Goal: Transaction & Acquisition: Purchase product/service

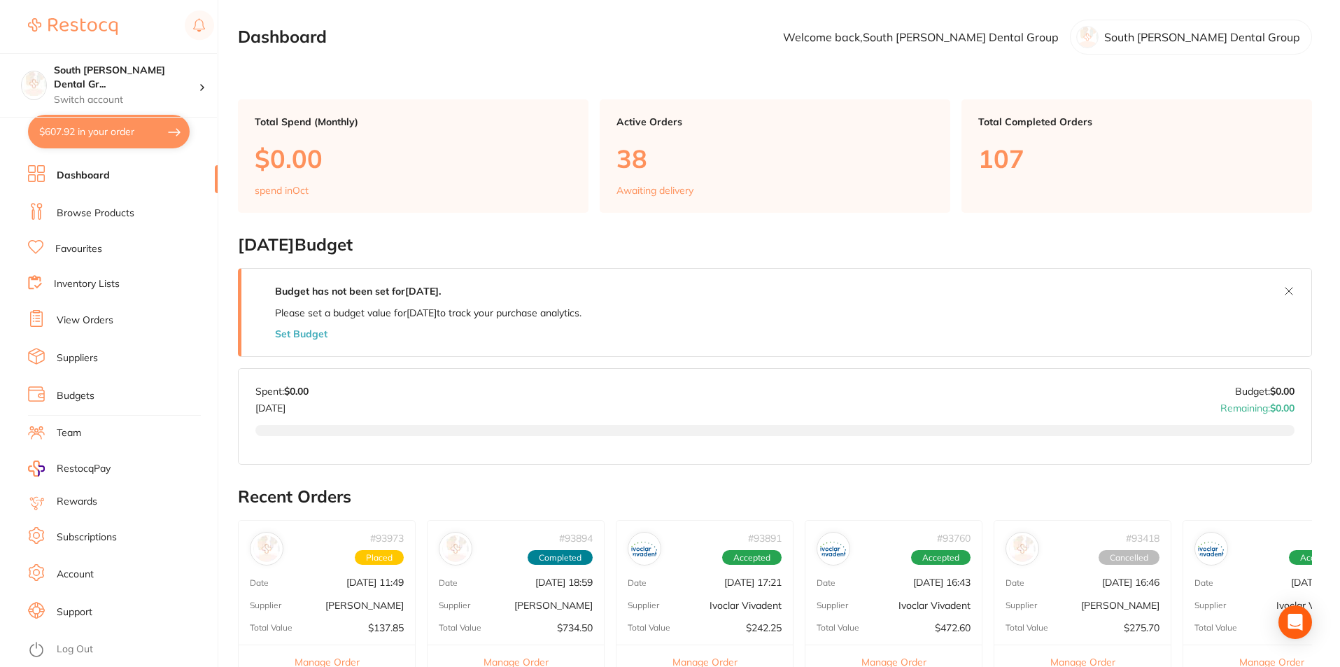
click at [130, 132] on button "$607.92 in your order" at bounding box center [109, 132] width 162 height 34
checkbox input "true"
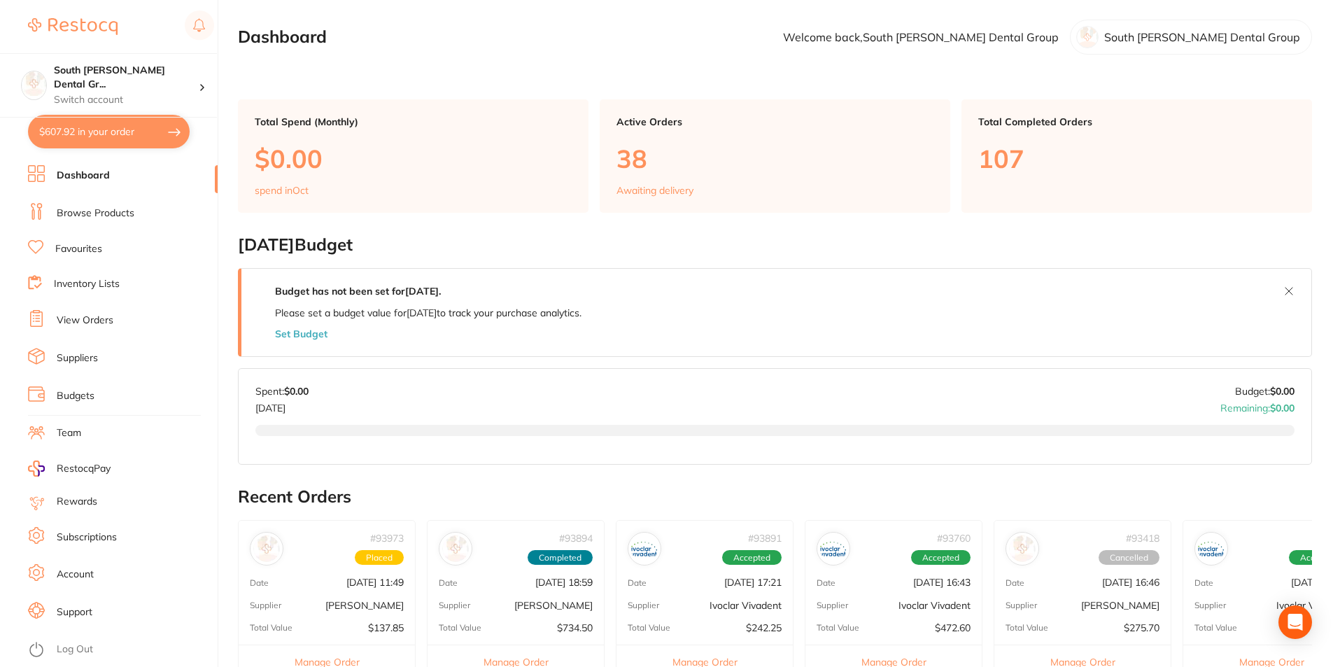
checkbox input "true"
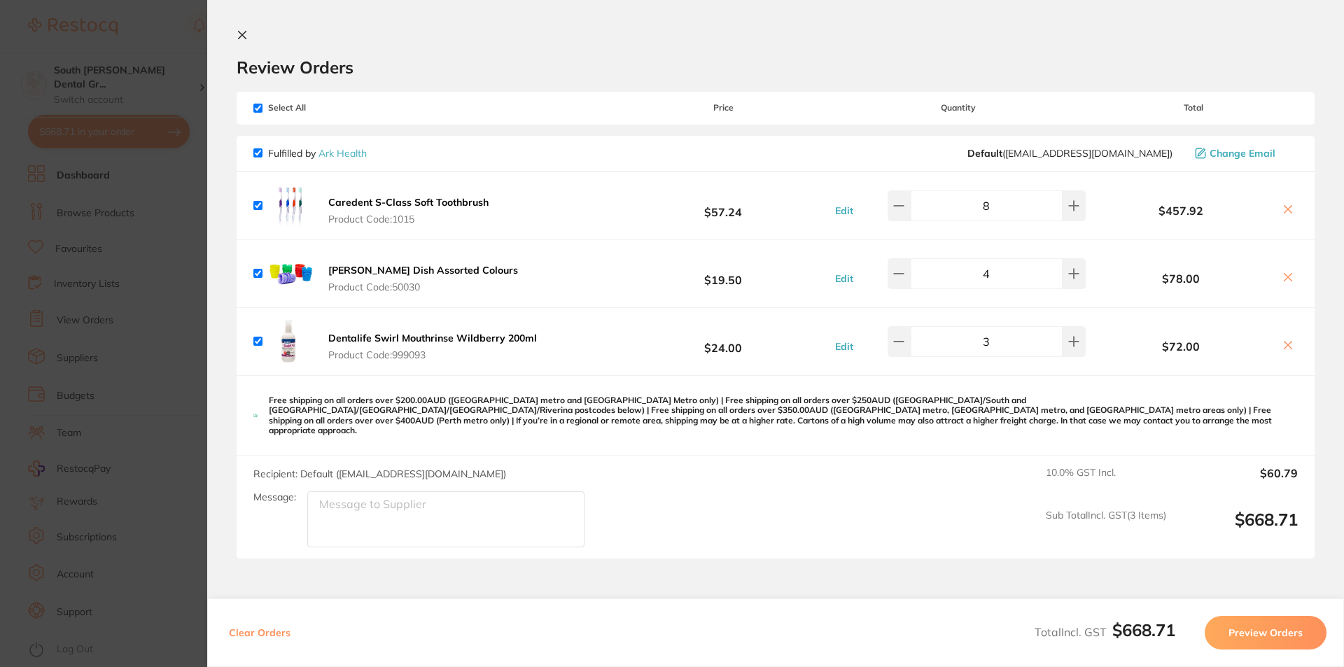
click at [247, 40] on icon at bounding box center [242, 34] width 11 height 11
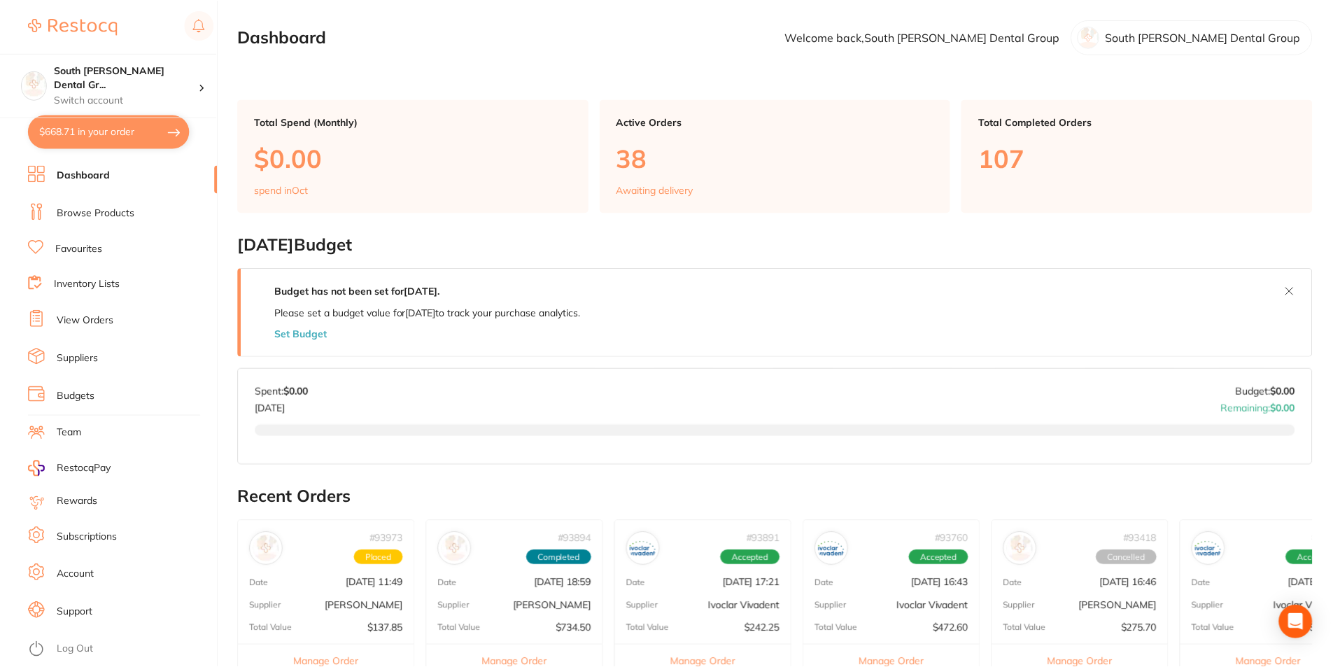
scroll to position [425, 0]
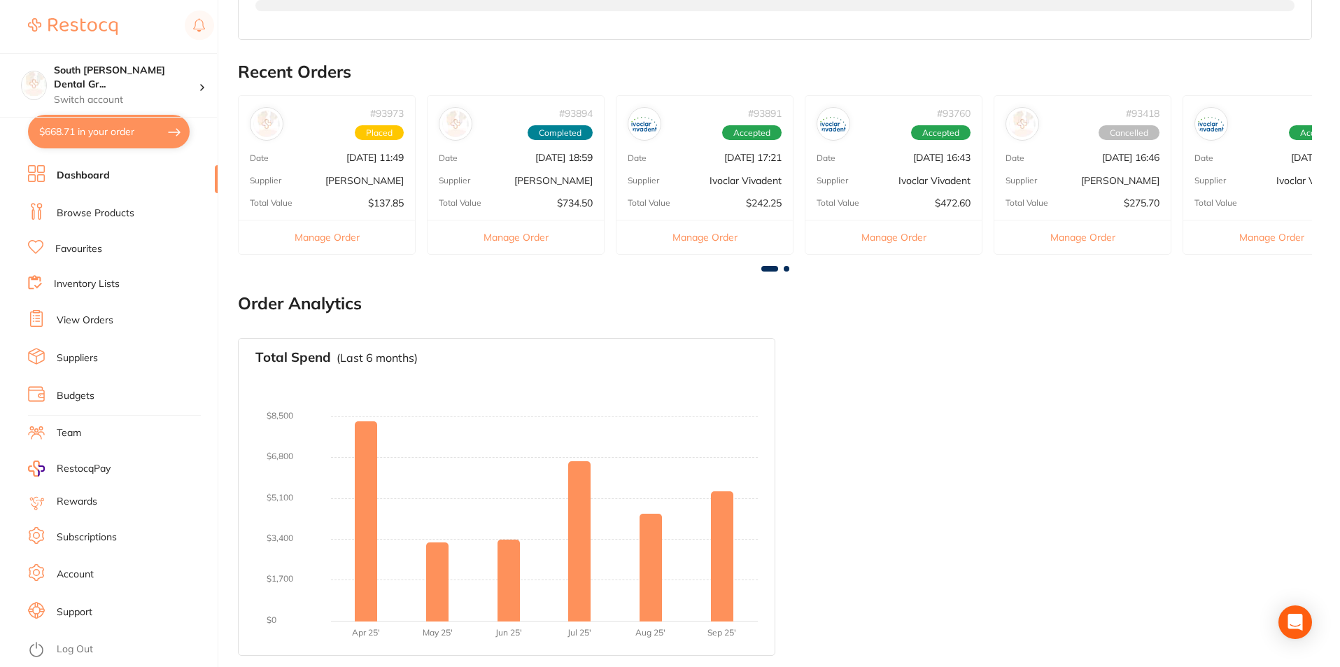
click at [132, 138] on button "$668.71 in your order" at bounding box center [109, 132] width 162 height 34
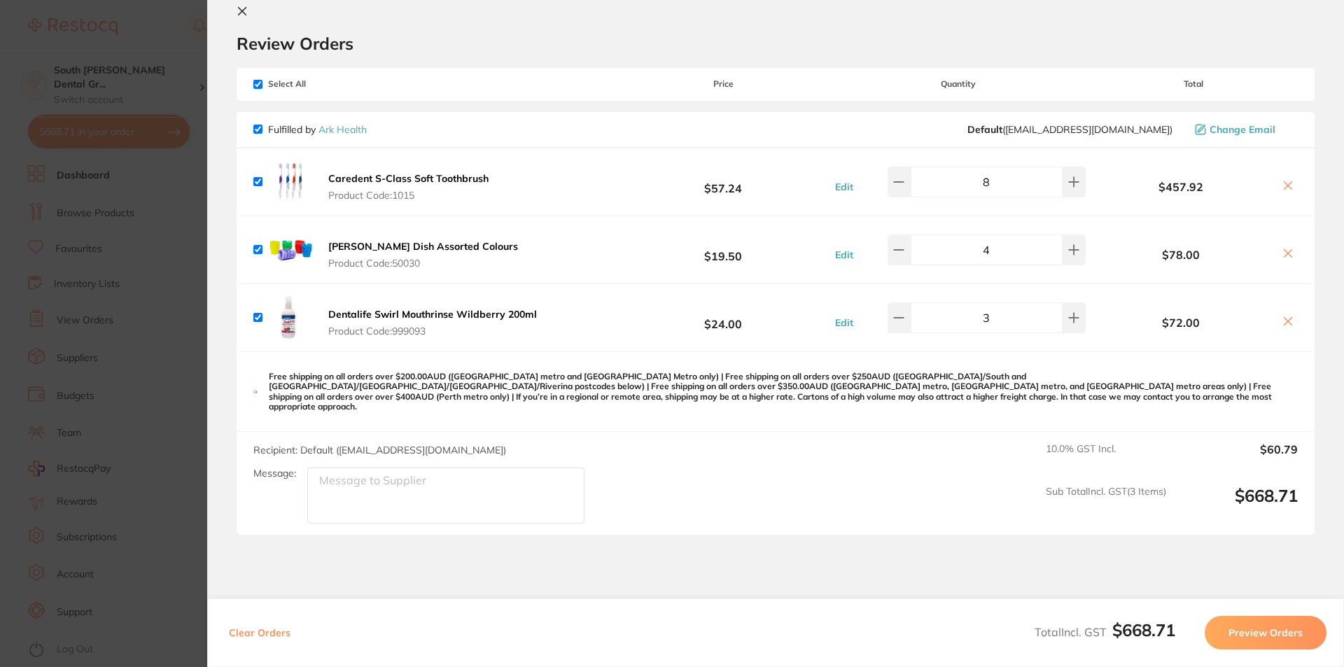
scroll to position [0, 0]
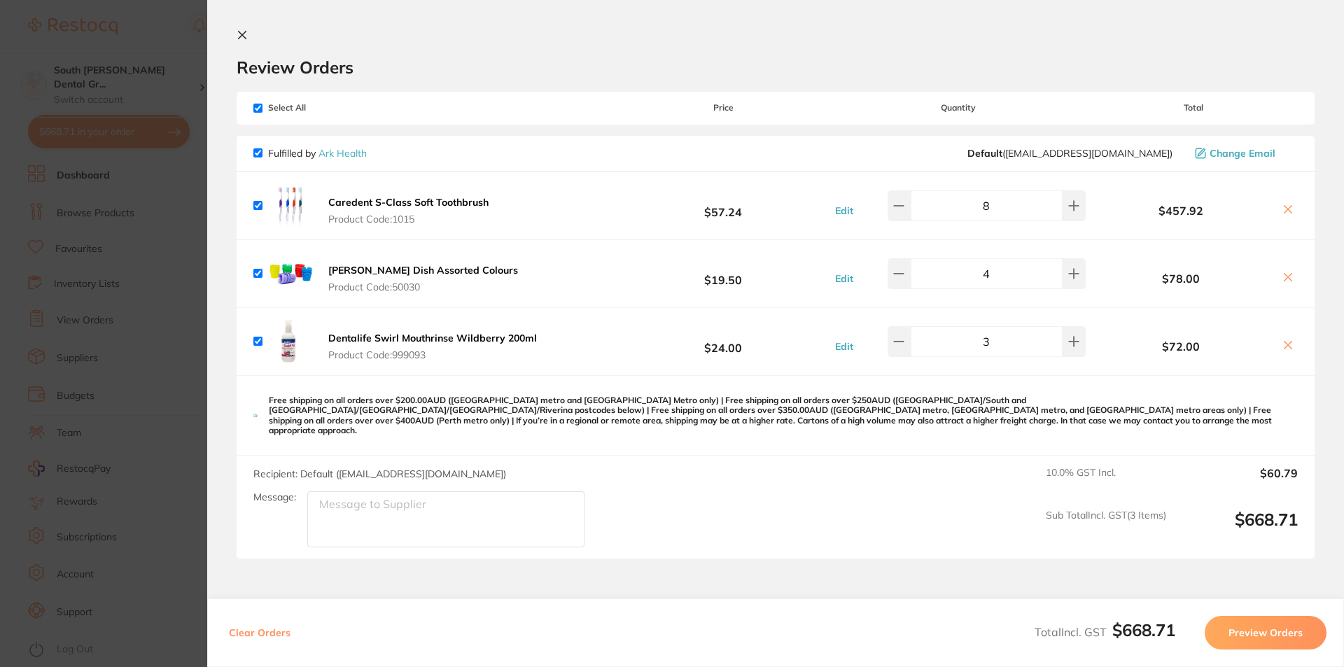
click at [237, 34] on icon at bounding box center [242, 34] width 11 height 11
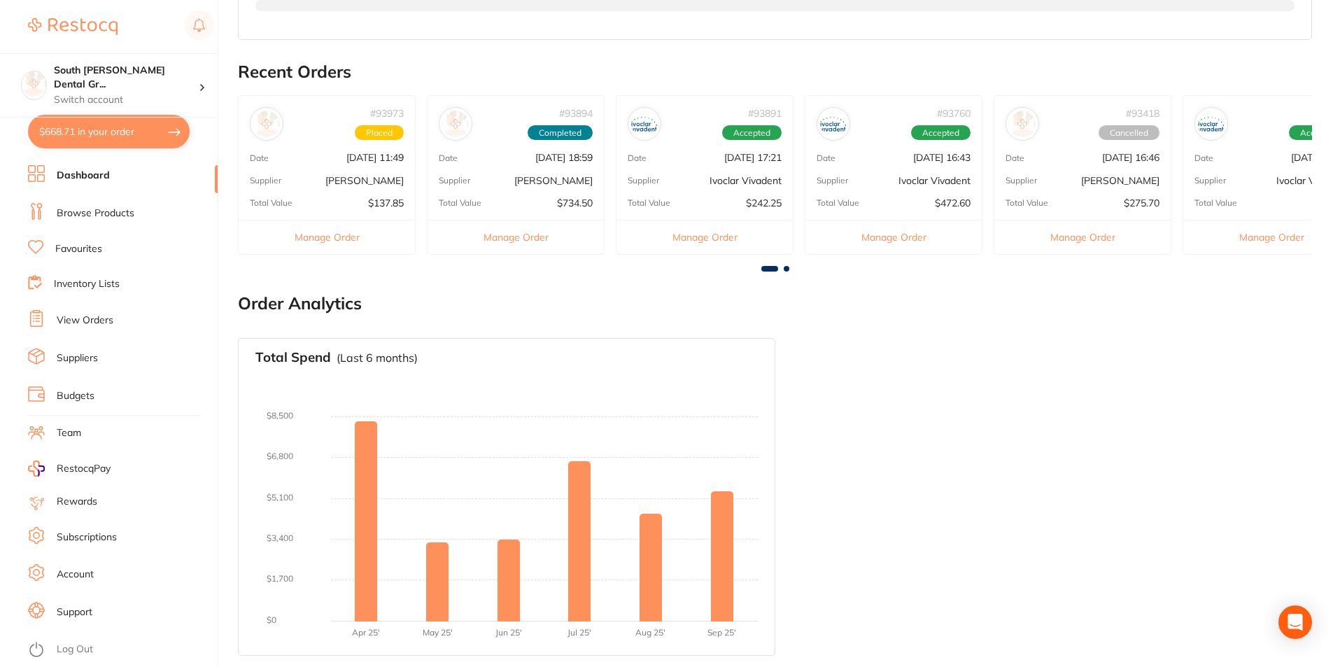
click at [104, 213] on link "Browse Products" at bounding box center [96, 213] width 78 height 14
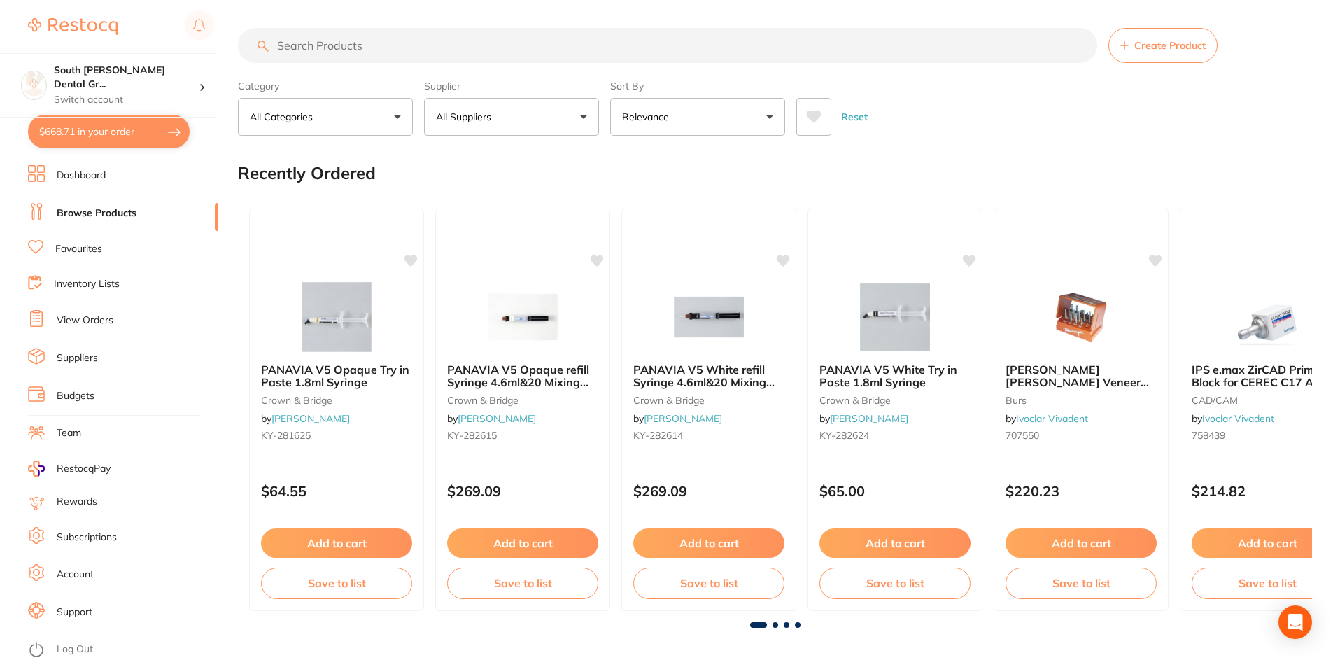
click at [427, 50] on input "search" at bounding box center [668, 45] width 860 height 35
click at [312, 45] on input "search" at bounding box center [668, 45] width 860 height 35
click at [371, 52] on input "search" at bounding box center [668, 45] width 860 height 35
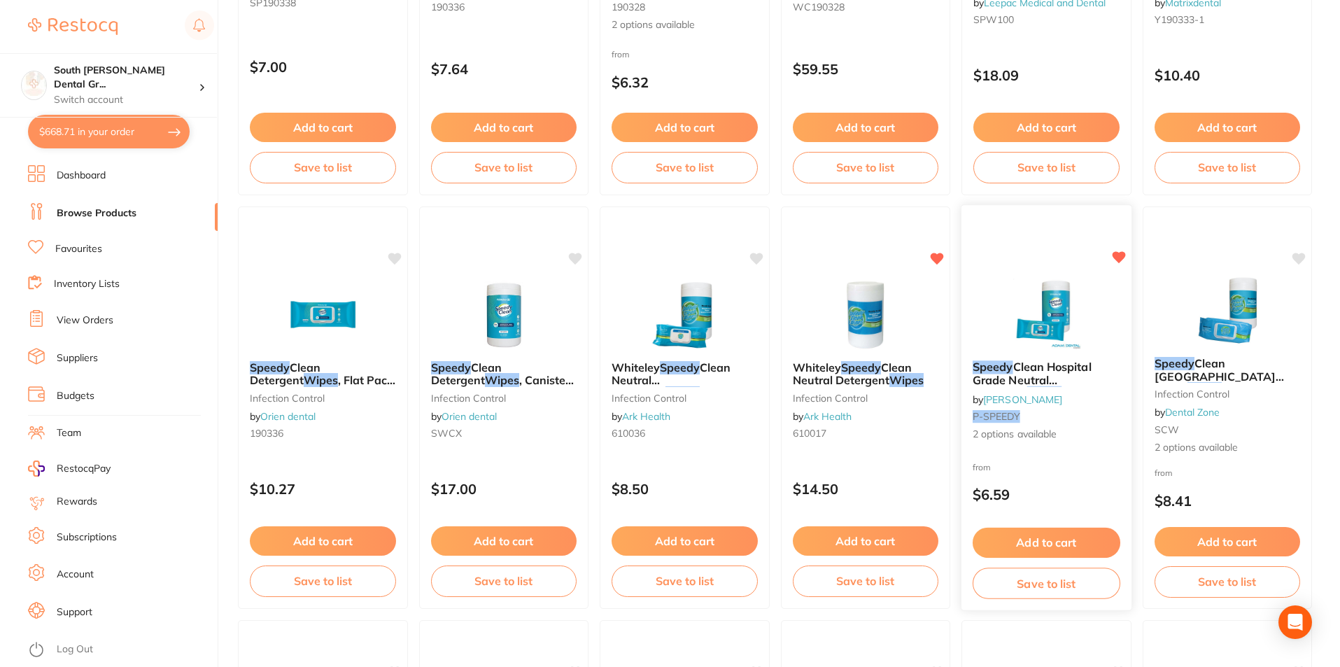
scroll to position [840, 0]
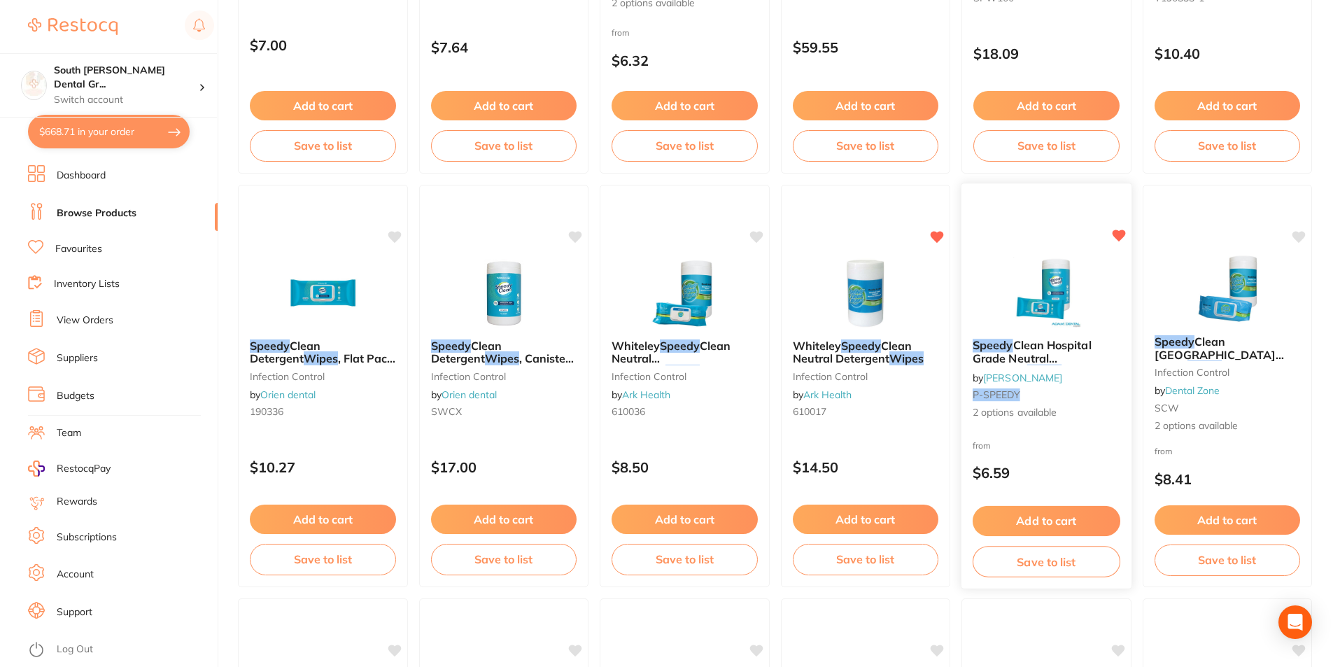
click at [1061, 514] on button "Add to cart" at bounding box center [1047, 521] width 148 height 30
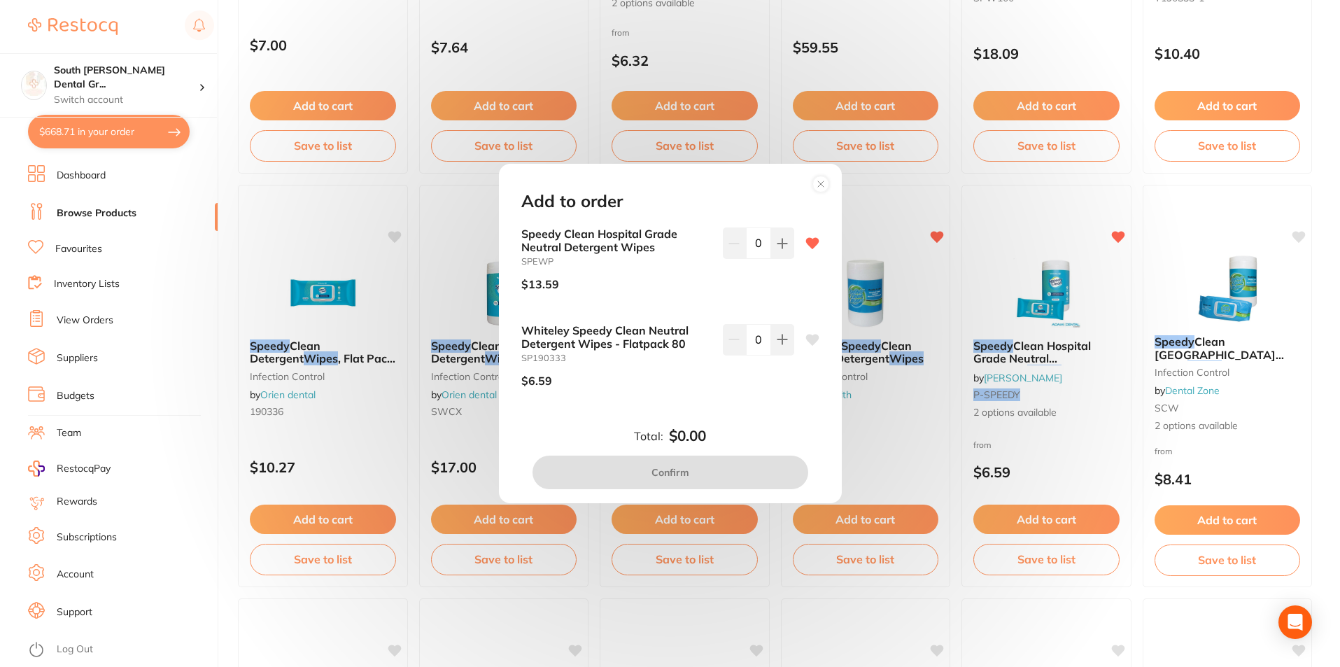
click at [817, 187] on circle at bounding box center [821, 184] width 16 height 16
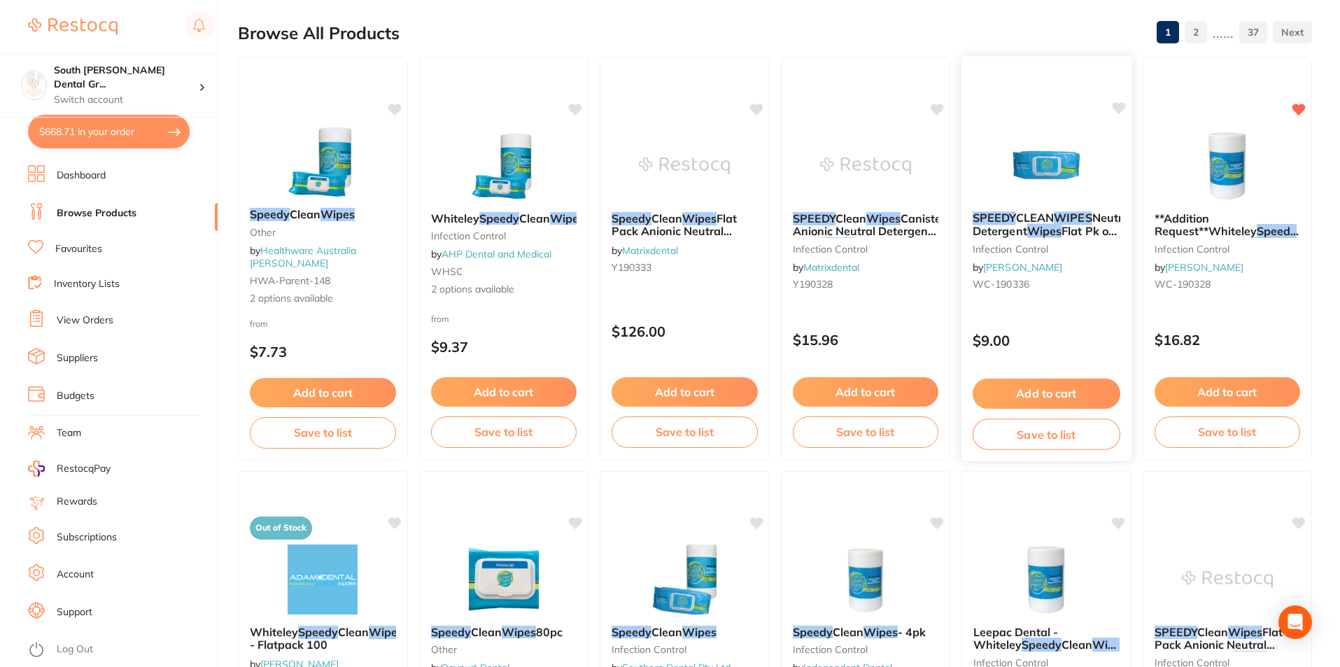
scroll to position [0, 0]
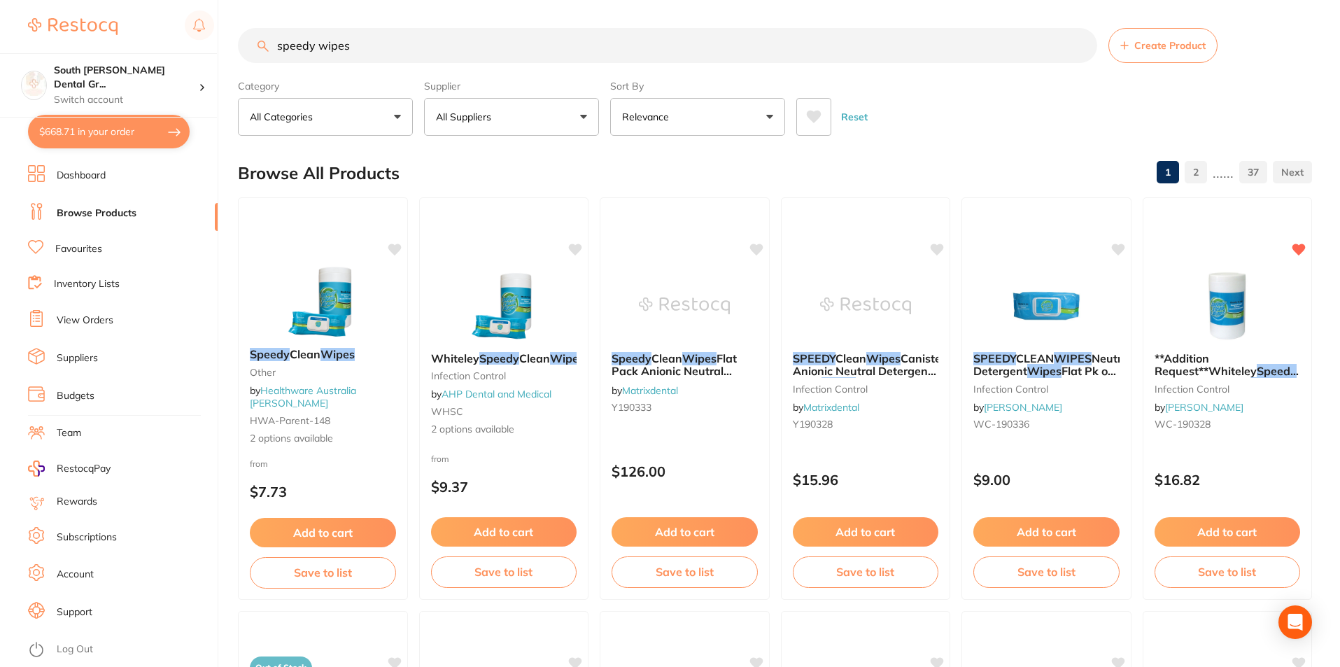
click at [410, 35] on input "speedy wipes" at bounding box center [668, 45] width 860 height 35
drag, startPoint x: 356, startPoint y: 41, endPoint x: 274, endPoint y: 41, distance: 82.6
click at [274, 41] on input "speedy wipes" at bounding box center [668, 45] width 860 height 35
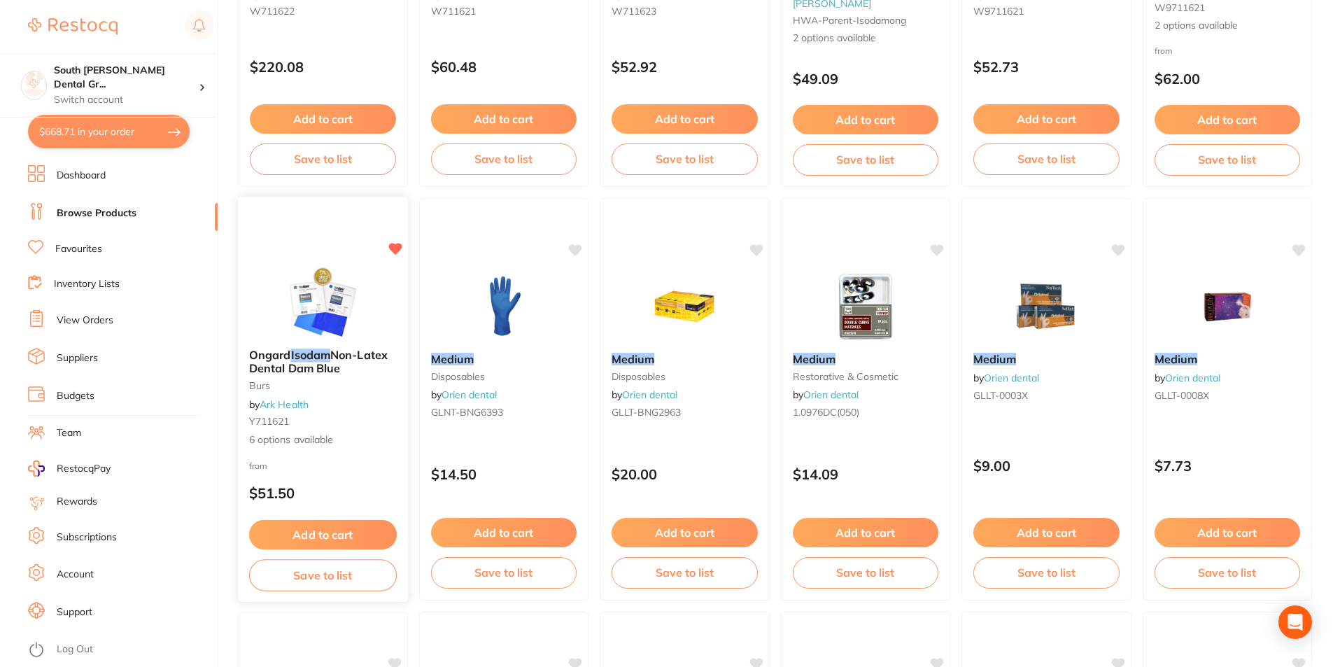
scroll to position [420, 0]
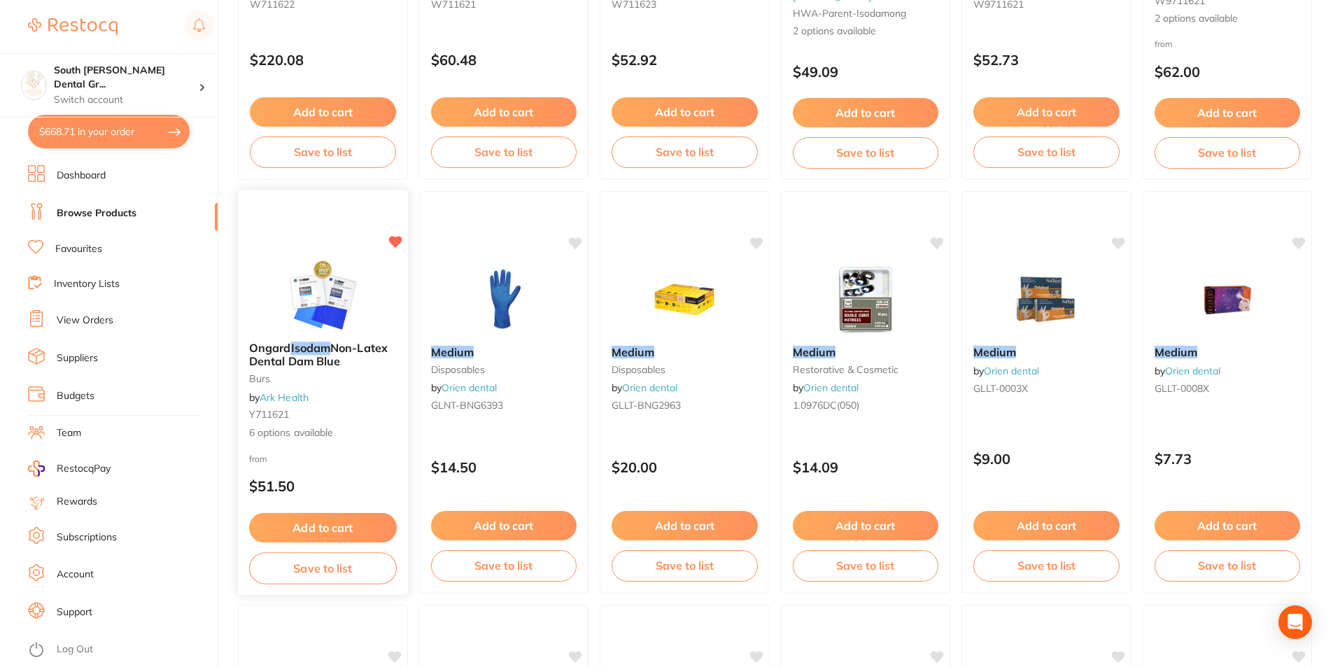
type input "isodam medium"
click at [355, 527] on button "Add to cart" at bounding box center [323, 528] width 148 height 30
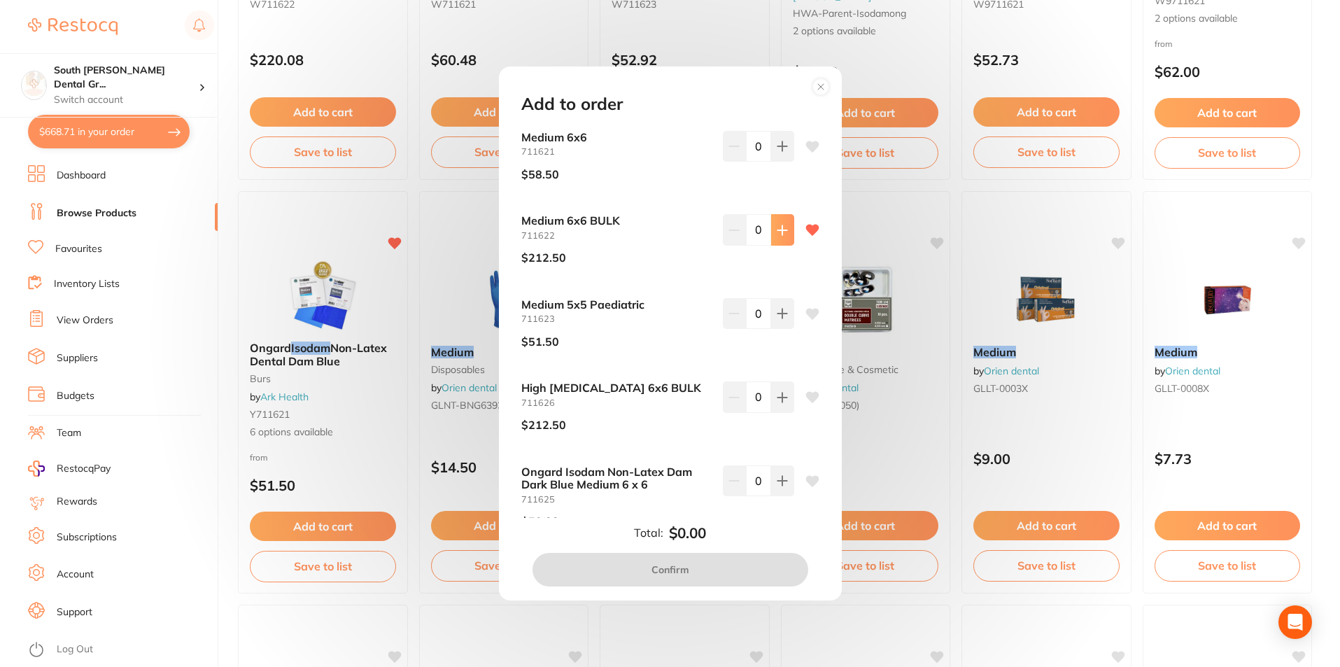
click at [782, 230] on icon at bounding box center [782, 229] width 9 height 9
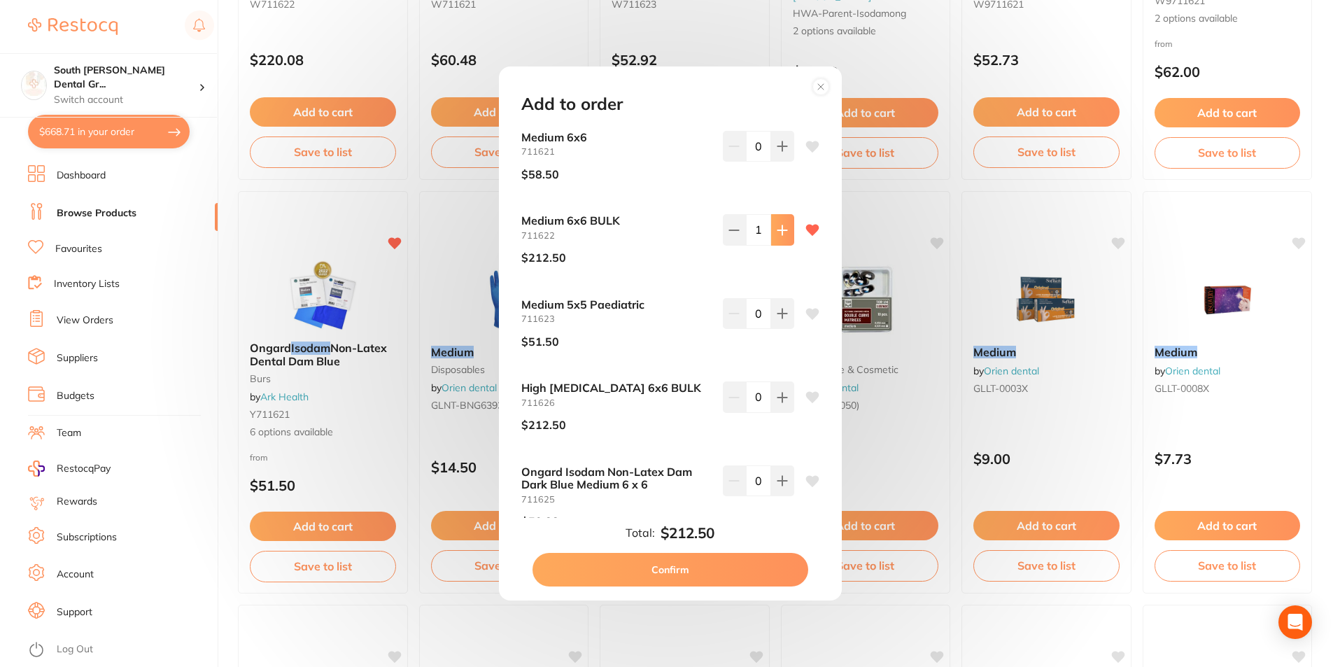
click at [781, 230] on icon at bounding box center [782, 229] width 9 height 9
type input "2"
click at [724, 558] on button "Confirm" at bounding box center [671, 570] width 276 height 34
checkbox input "false"
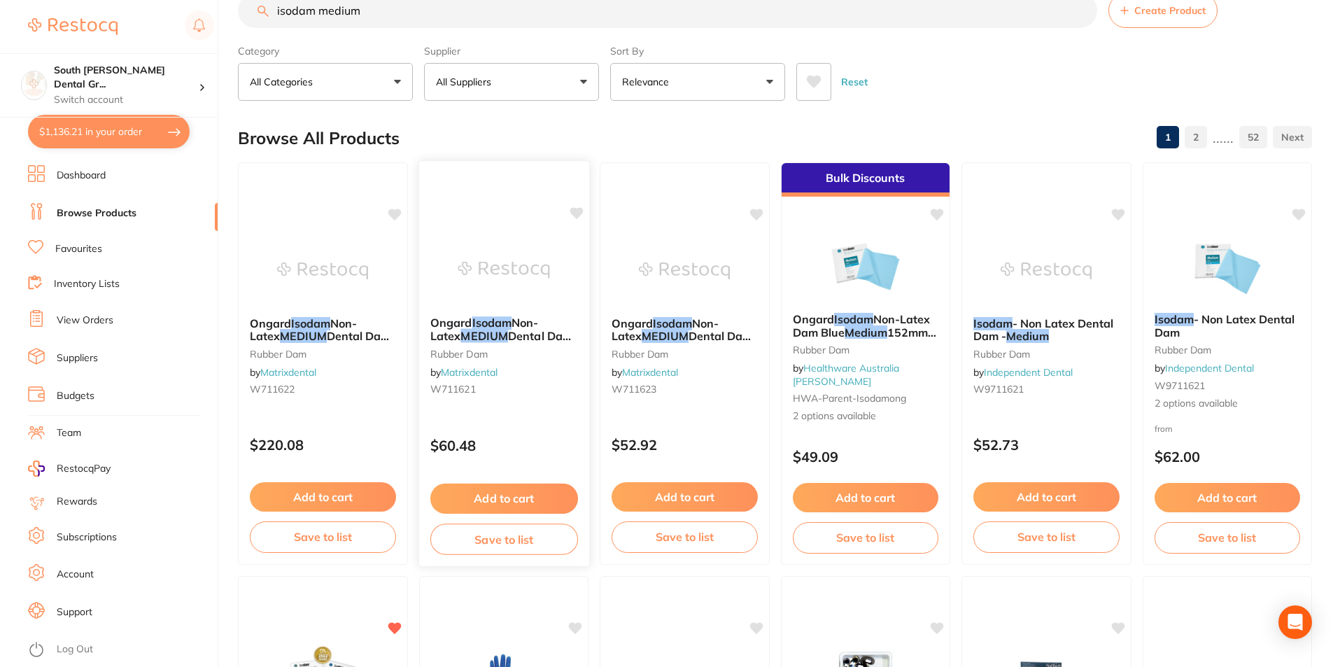
scroll to position [70, 0]
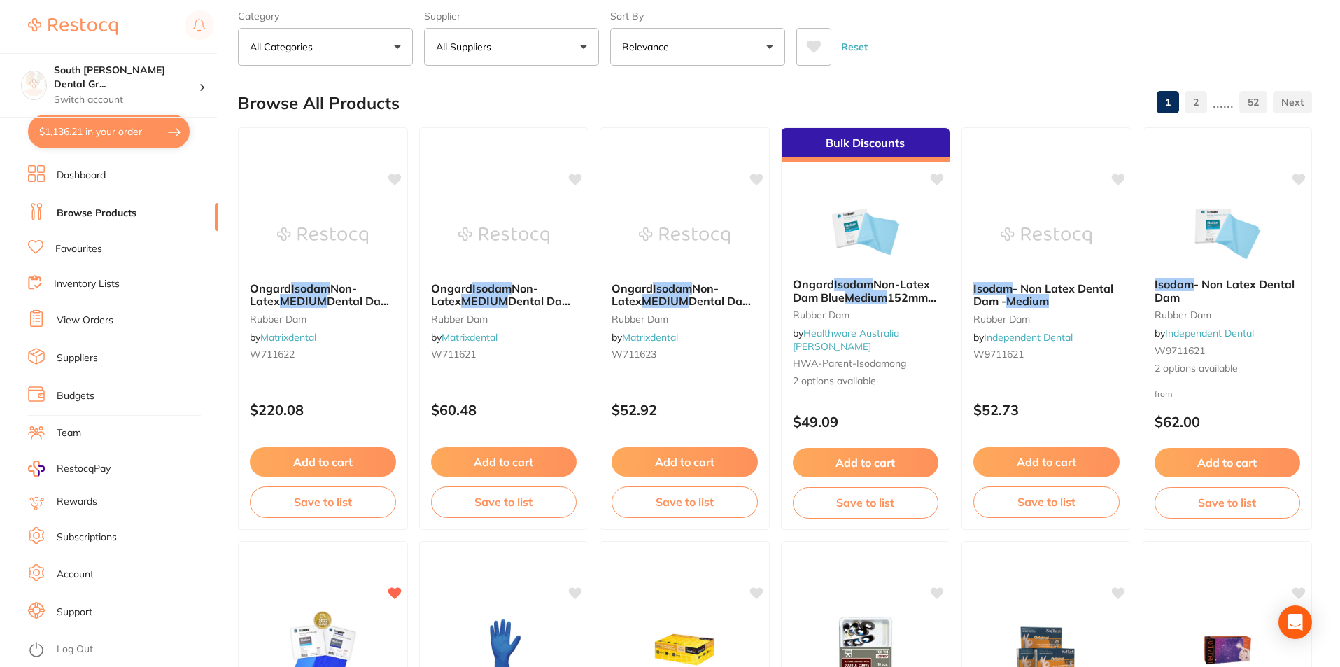
click at [90, 134] on button "$1,136.21 in your order" at bounding box center [109, 132] width 162 height 34
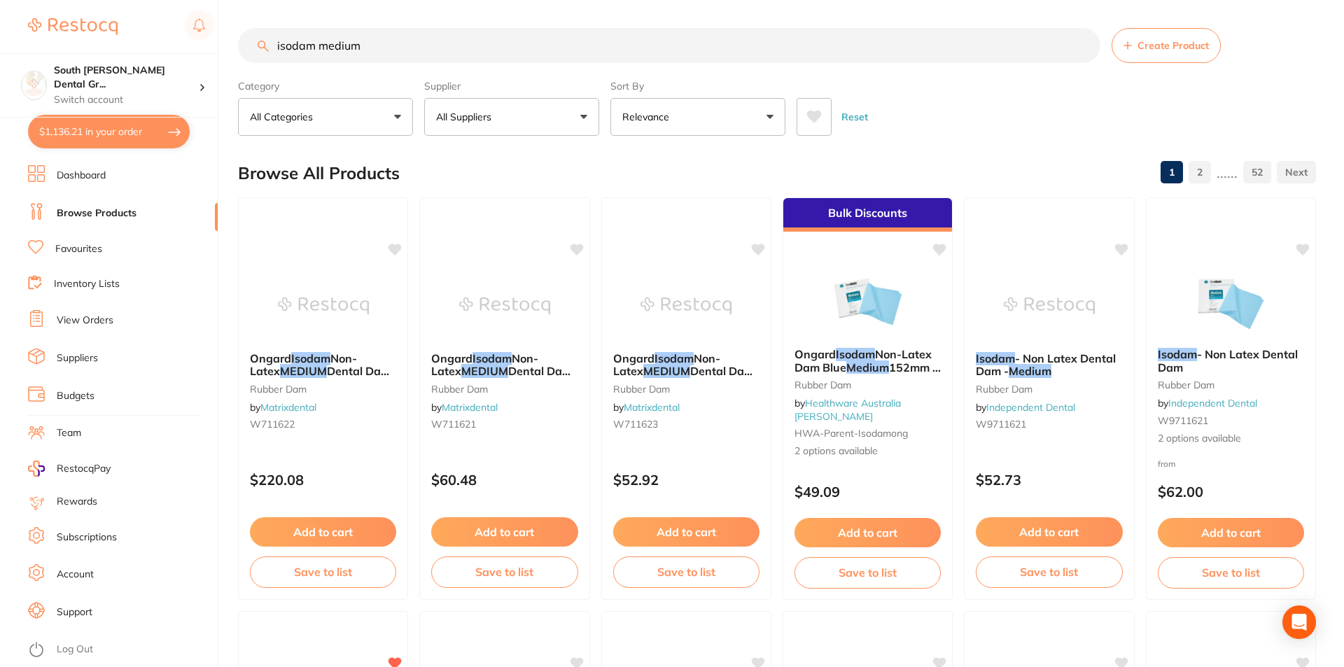
checkbox input "true"
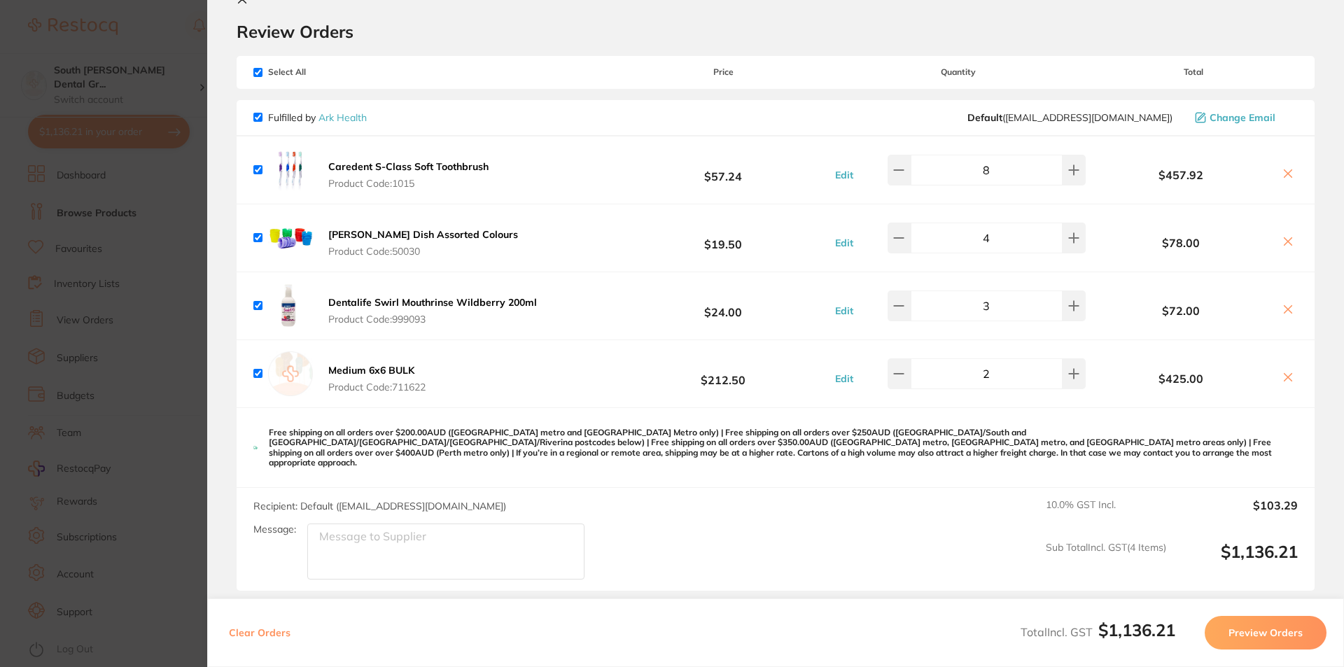
scroll to position [70, 0]
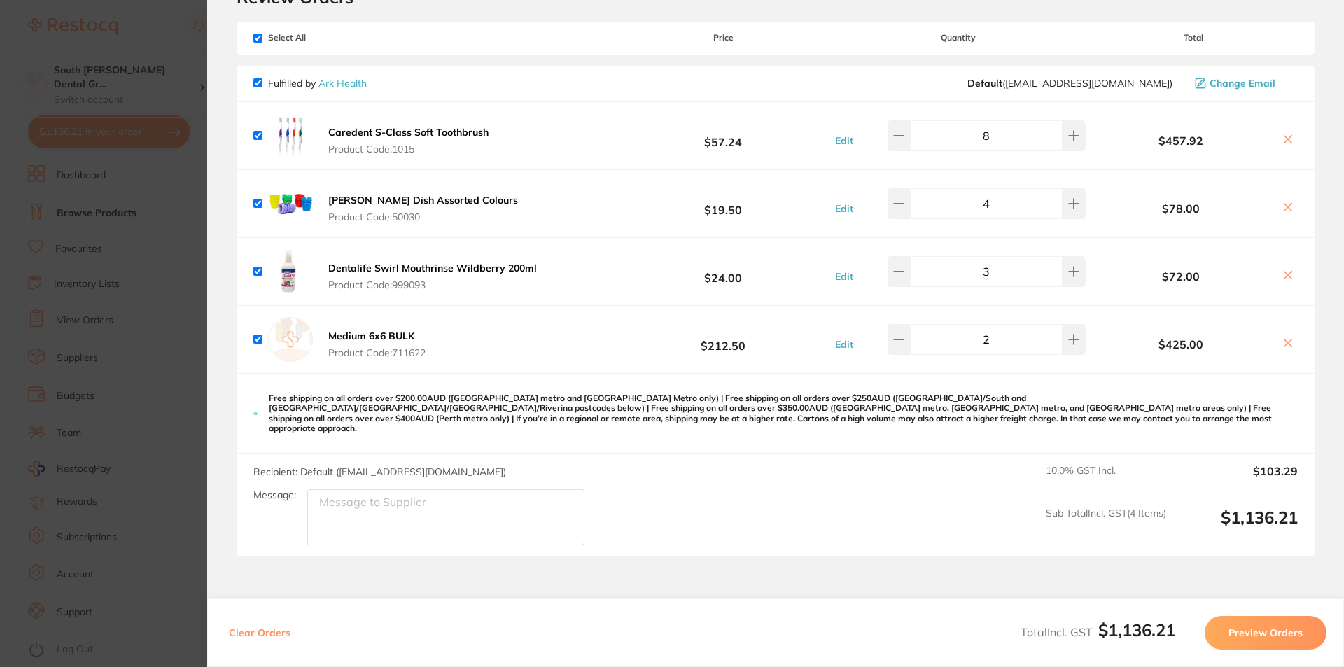
click at [1278, 632] on button "Preview Orders" at bounding box center [1266, 633] width 122 height 34
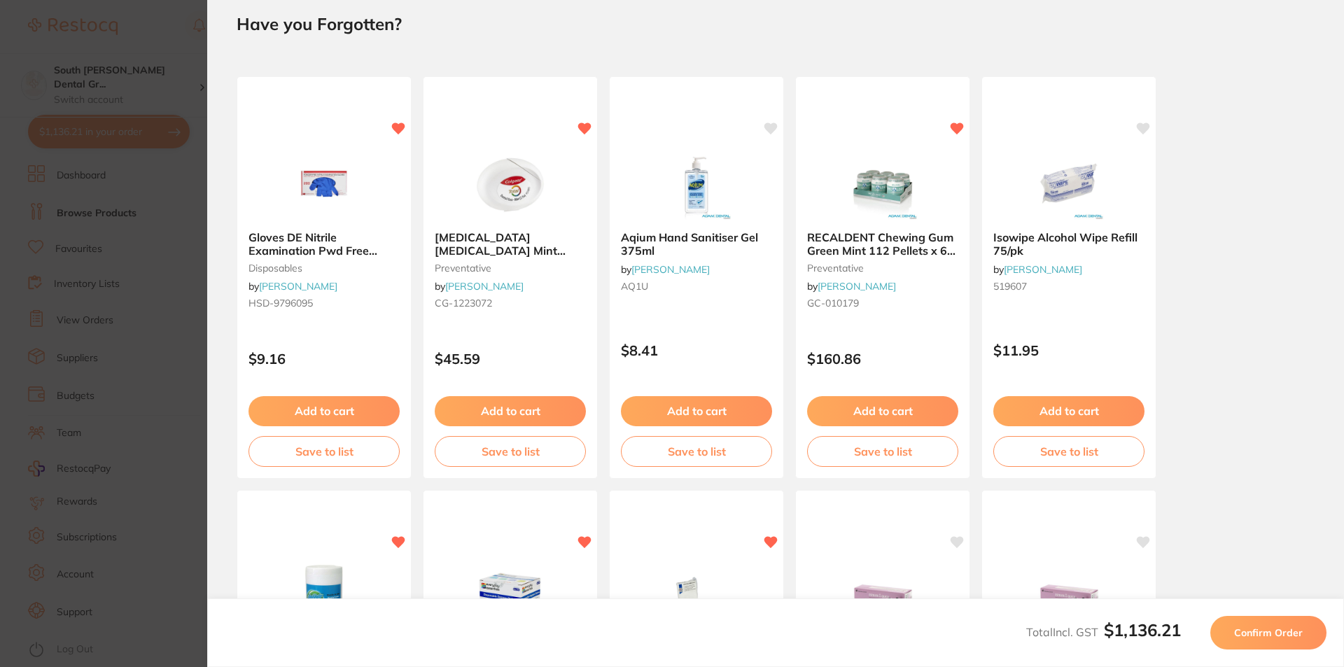
scroll to position [0, 0]
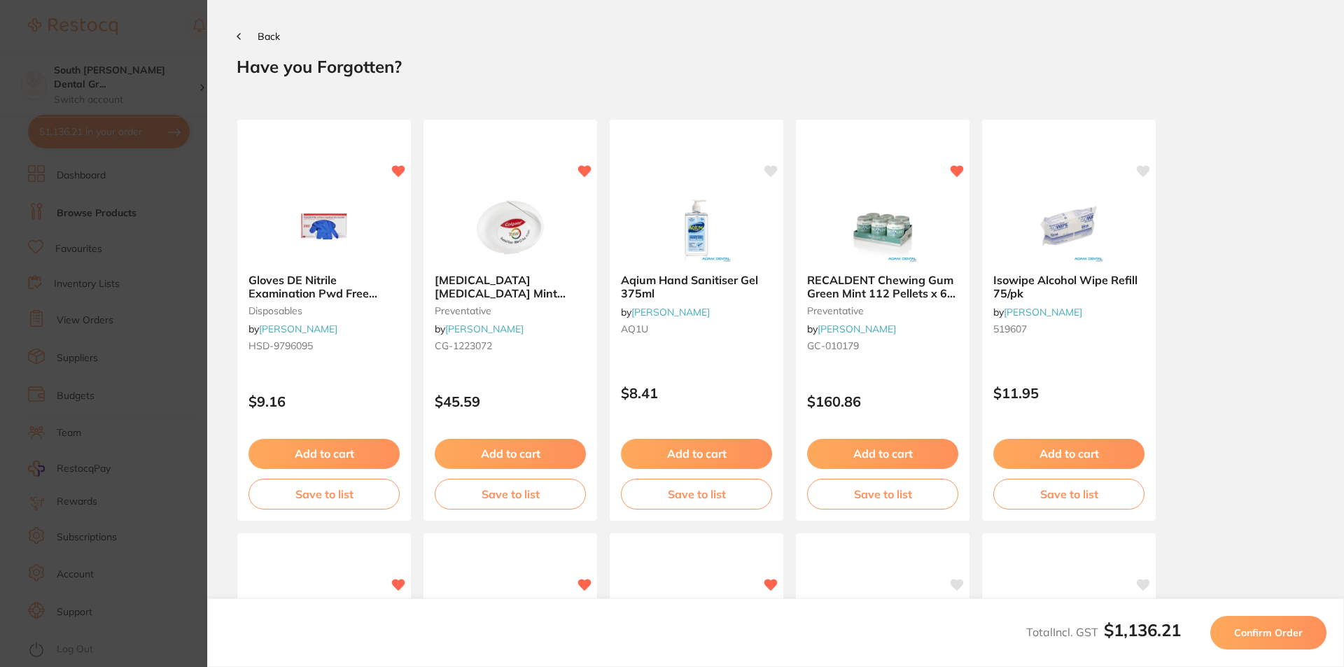
click at [241, 37] on button "Back" at bounding box center [258, 36] width 43 height 11
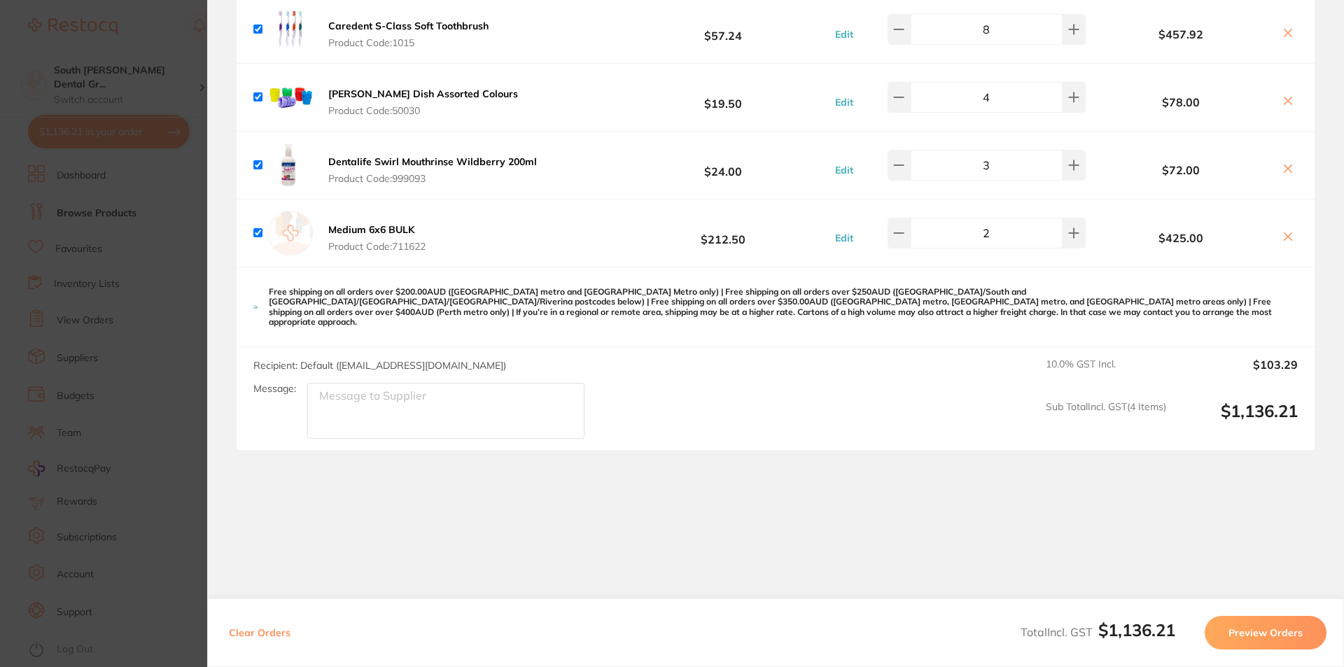
scroll to position [179, 0]
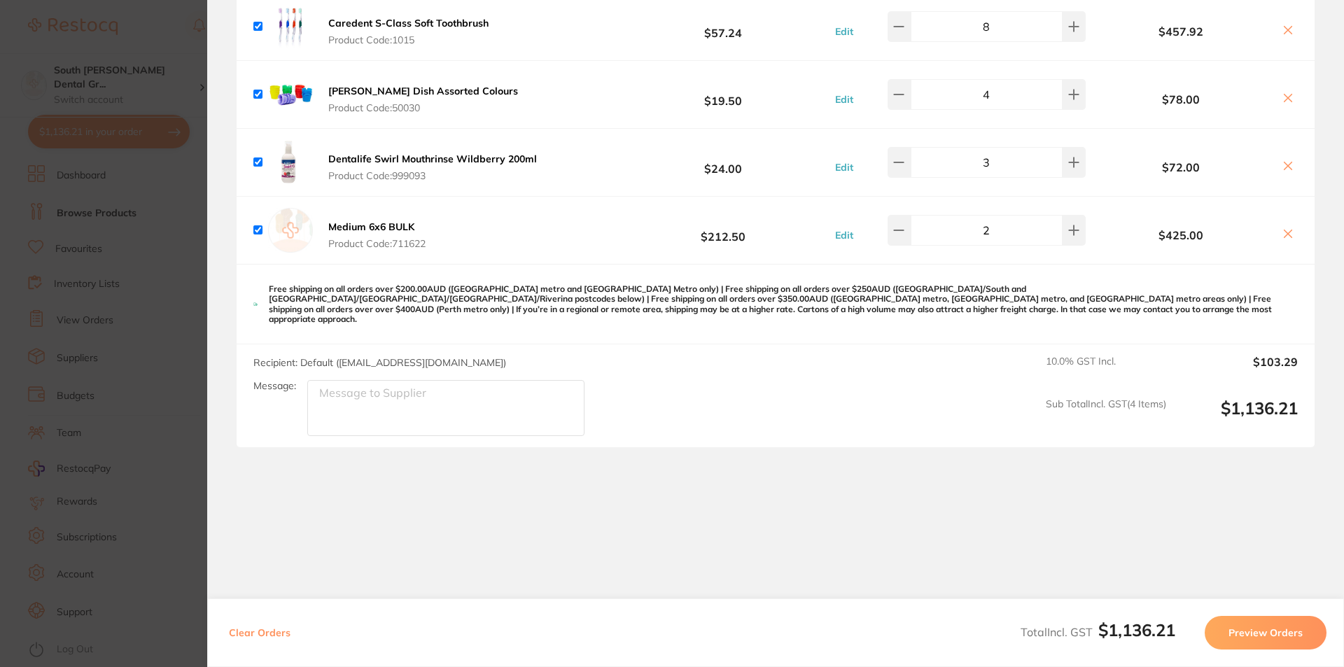
click at [1272, 636] on button "Preview Orders" at bounding box center [1266, 633] width 122 height 34
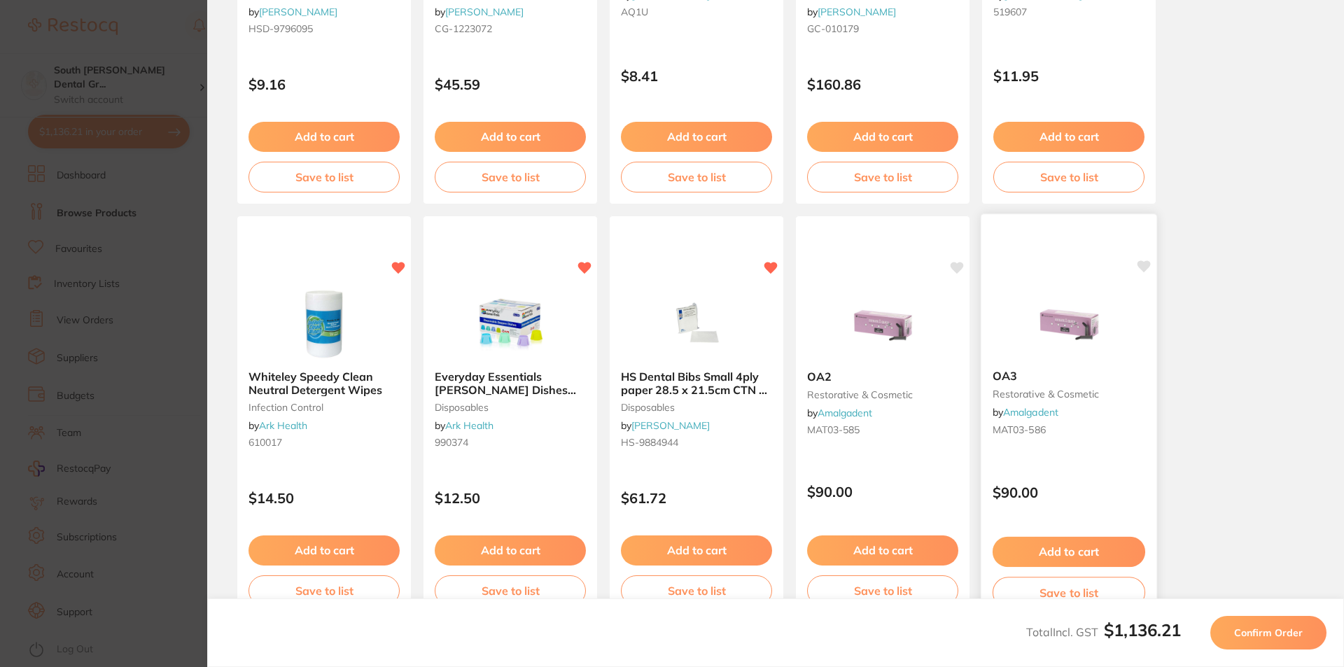
scroll to position [367, 0]
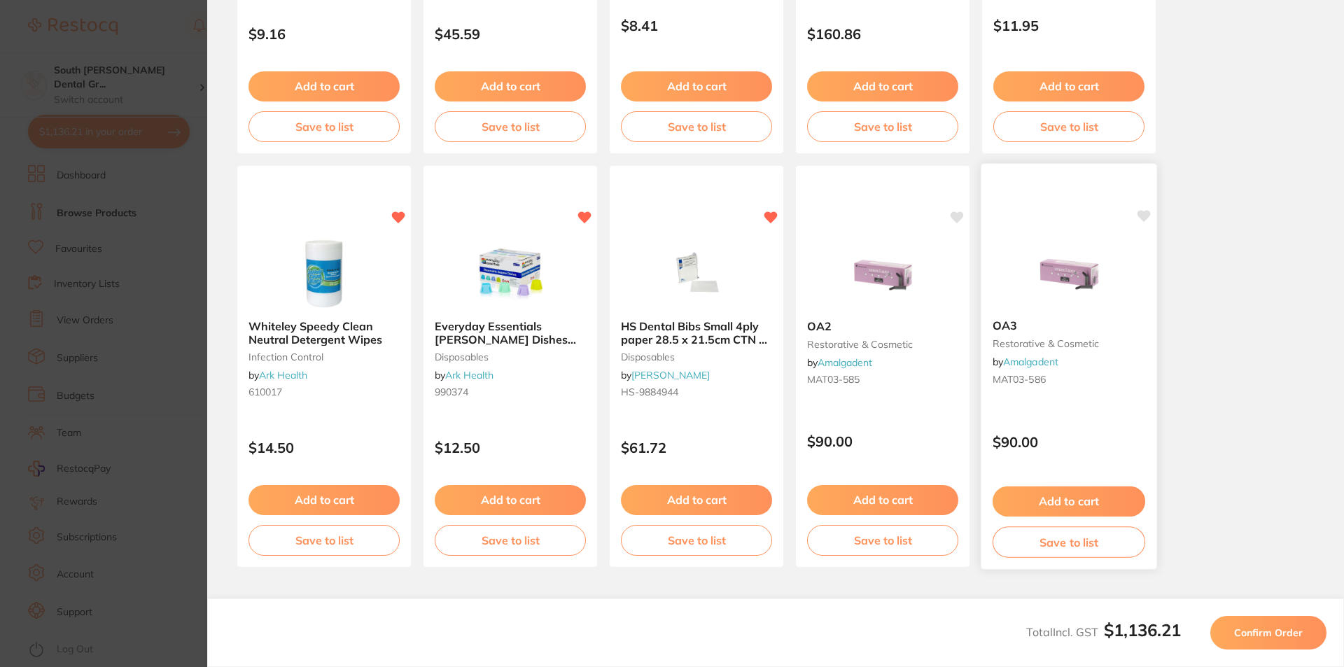
click at [1145, 217] on icon at bounding box center [1143, 217] width 13 height 12
click at [1086, 499] on button "Add to cart" at bounding box center [1069, 501] width 153 height 30
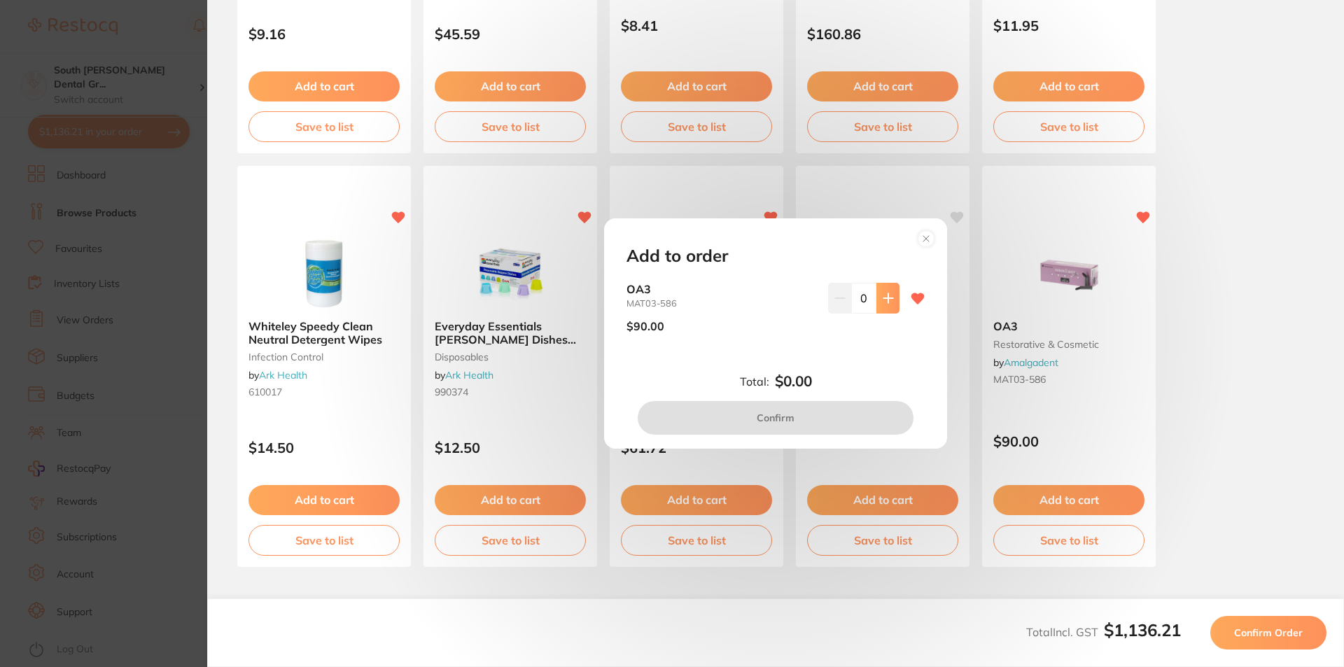
click at [883, 300] on icon at bounding box center [888, 298] width 11 height 11
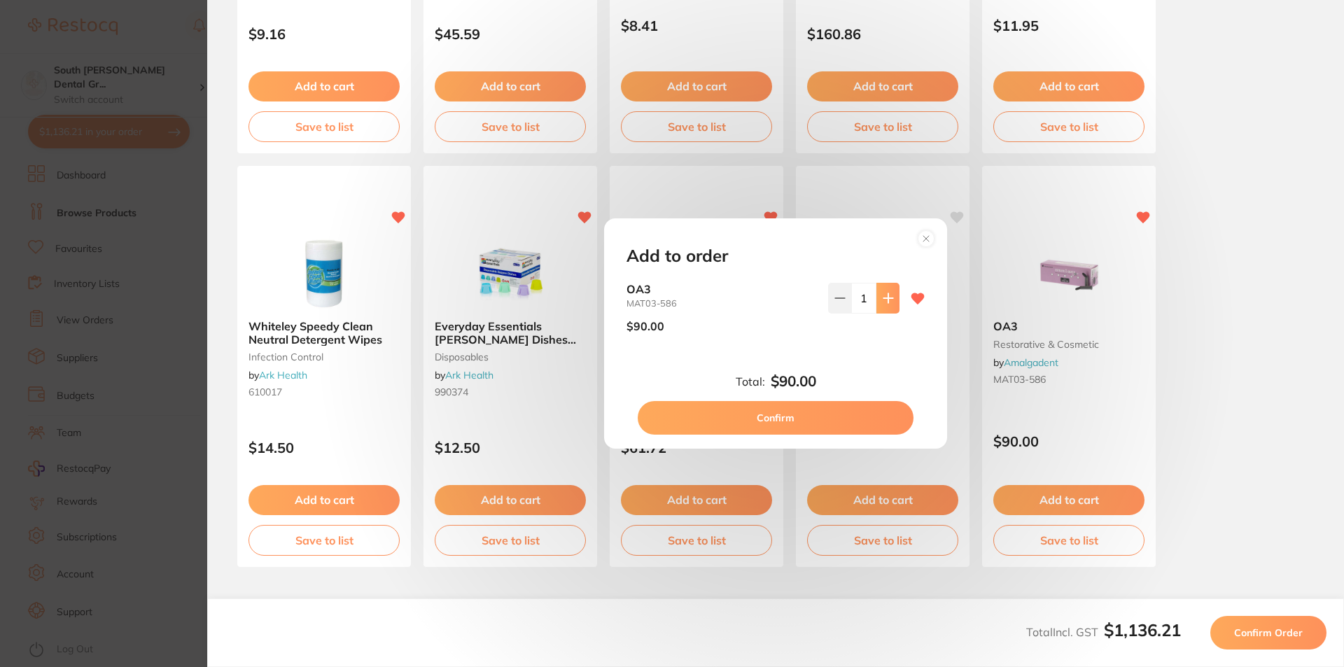
click at [883, 300] on icon at bounding box center [888, 298] width 11 height 11
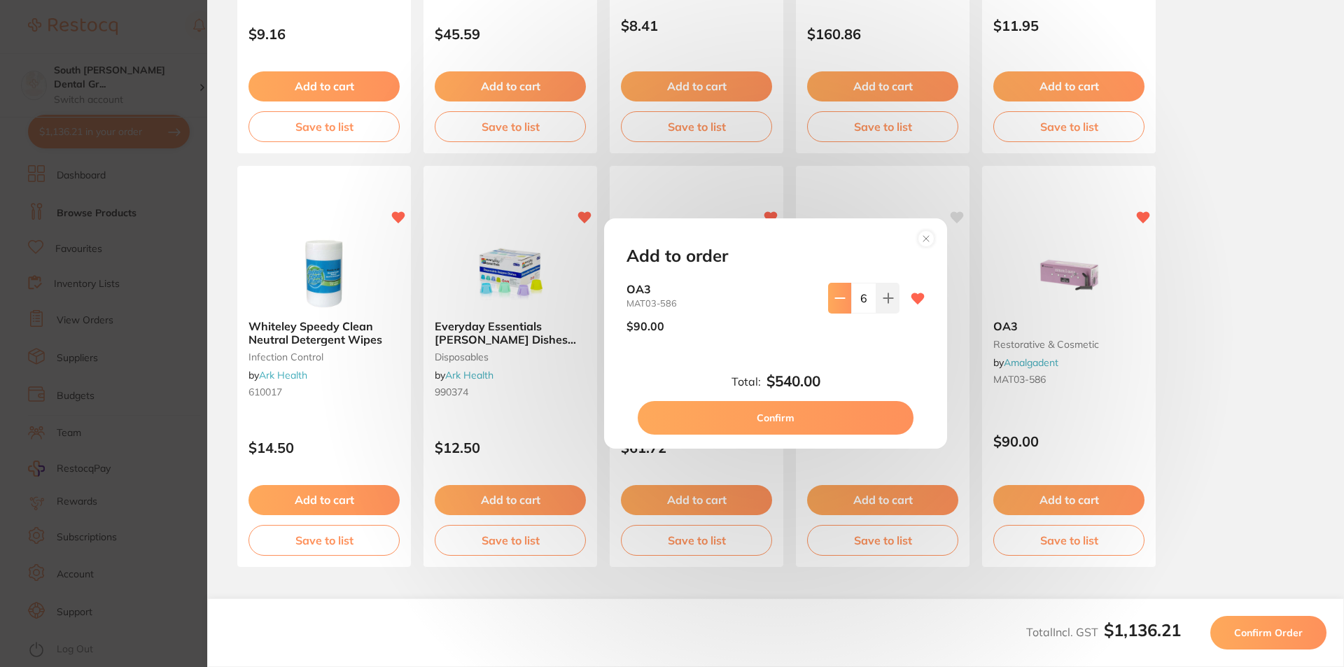
click at [837, 304] on button at bounding box center [839, 298] width 23 height 31
type input "5"
click at [865, 417] on button "Confirm" at bounding box center [776, 418] width 276 height 34
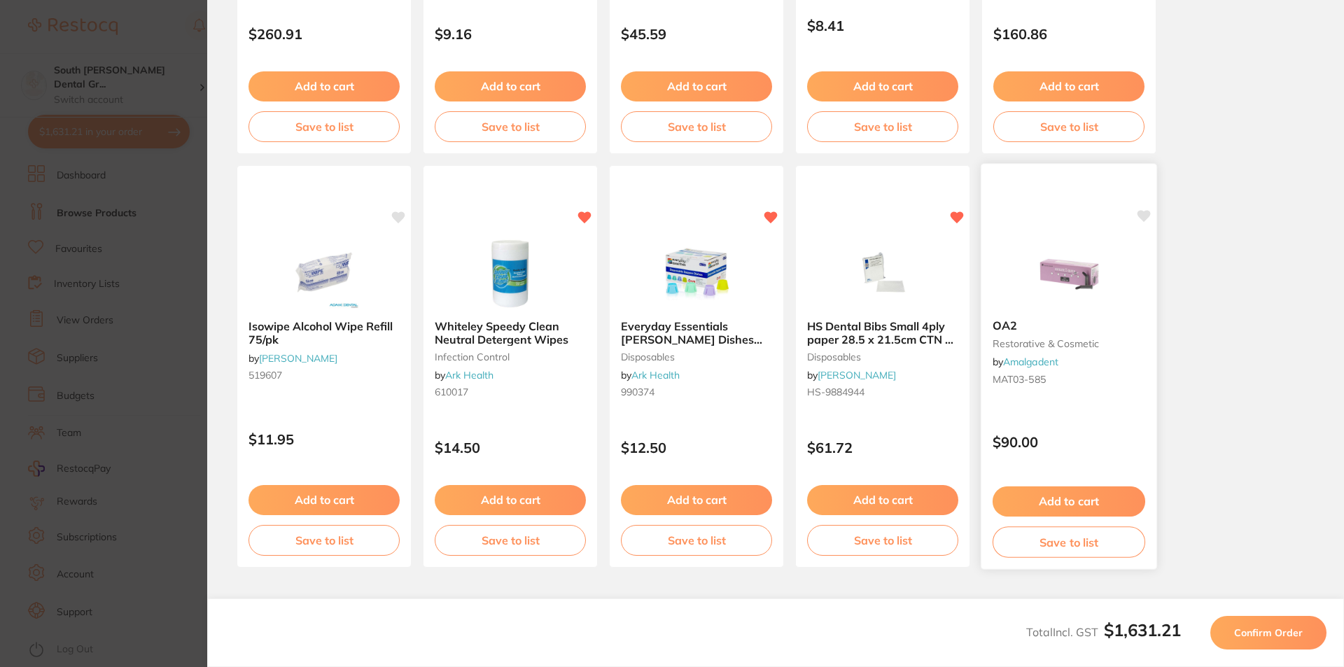
click at [1142, 216] on icon at bounding box center [1143, 217] width 13 height 12
click at [1095, 494] on button "Add to cart" at bounding box center [1069, 501] width 153 height 30
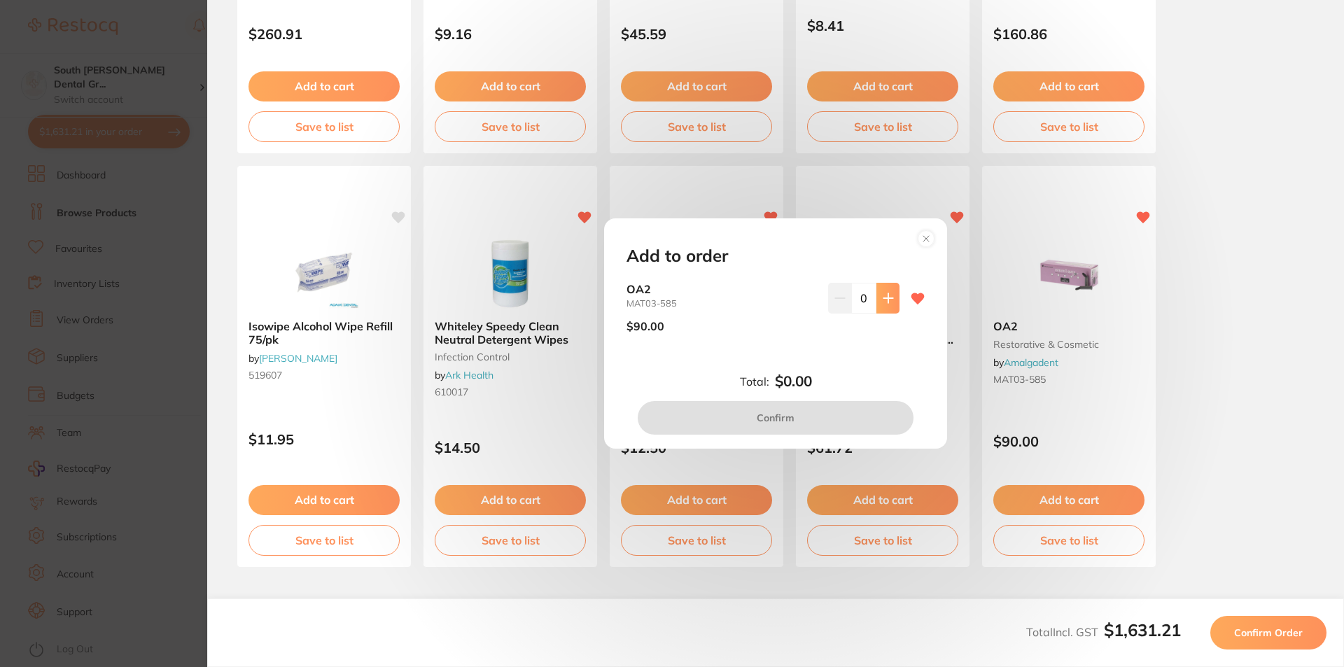
click at [885, 303] on icon at bounding box center [888, 298] width 11 height 11
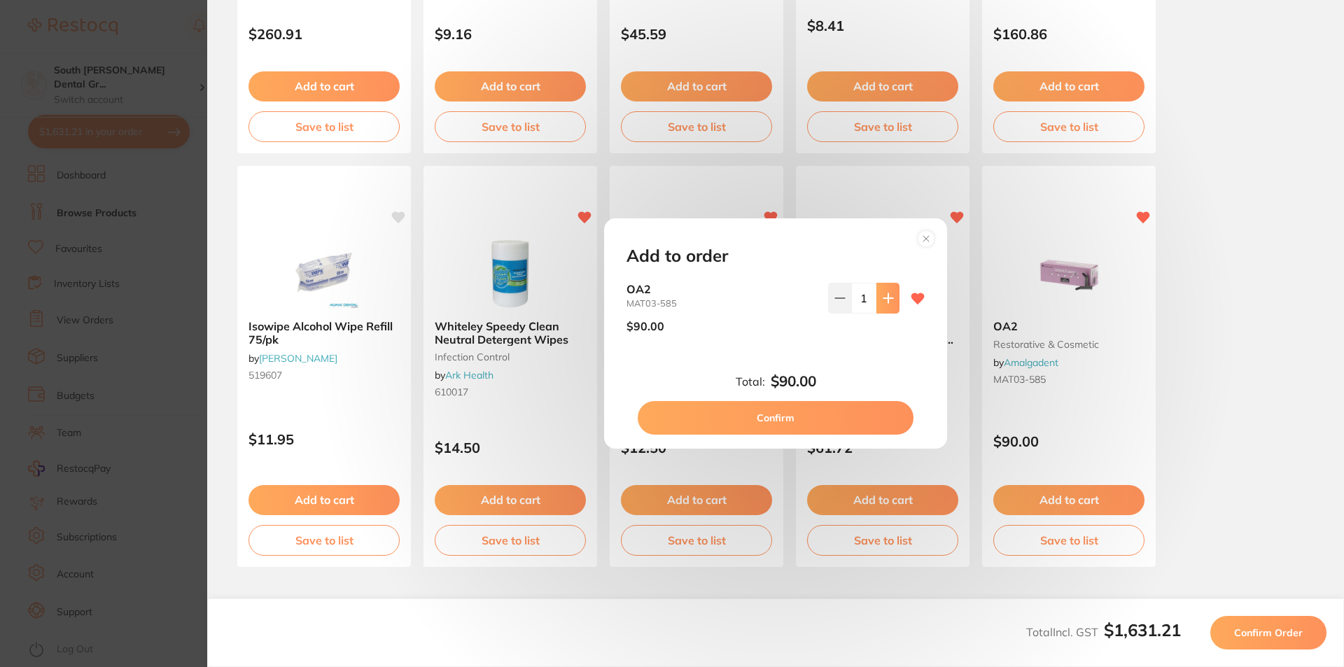
click at [885, 303] on icon at bounding box center [888, 298] width 11 height 11
type input "4"
click at [862, 413] on button "Confirm" at bounding box center [776, 418] width 276 height 34
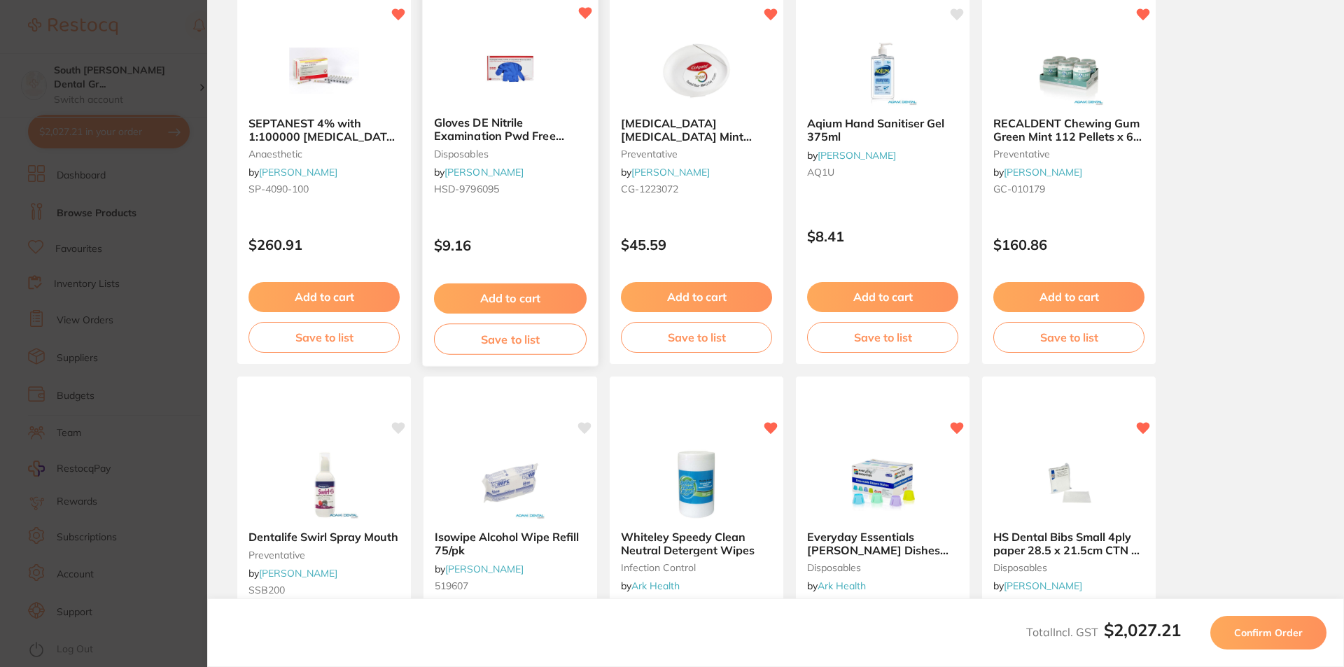
scroll to position [0, 0]
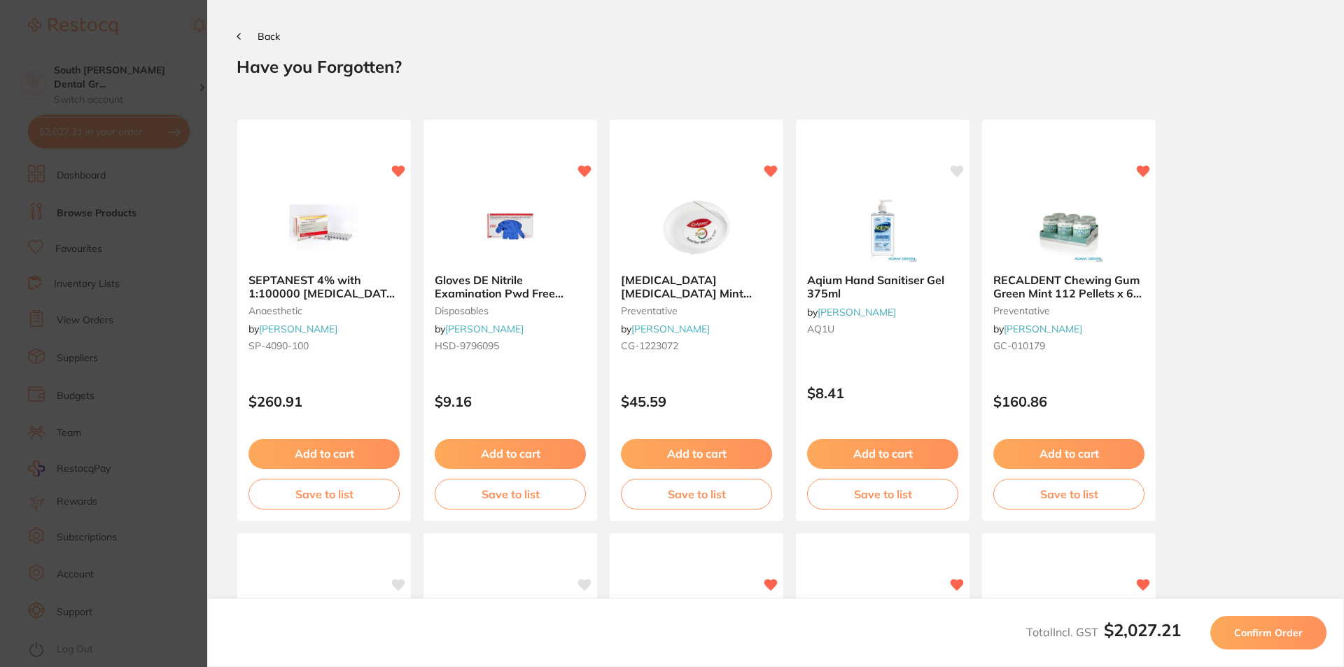
click at [237, 34] on icon at bounding box center [239, 36] width 4 height 7
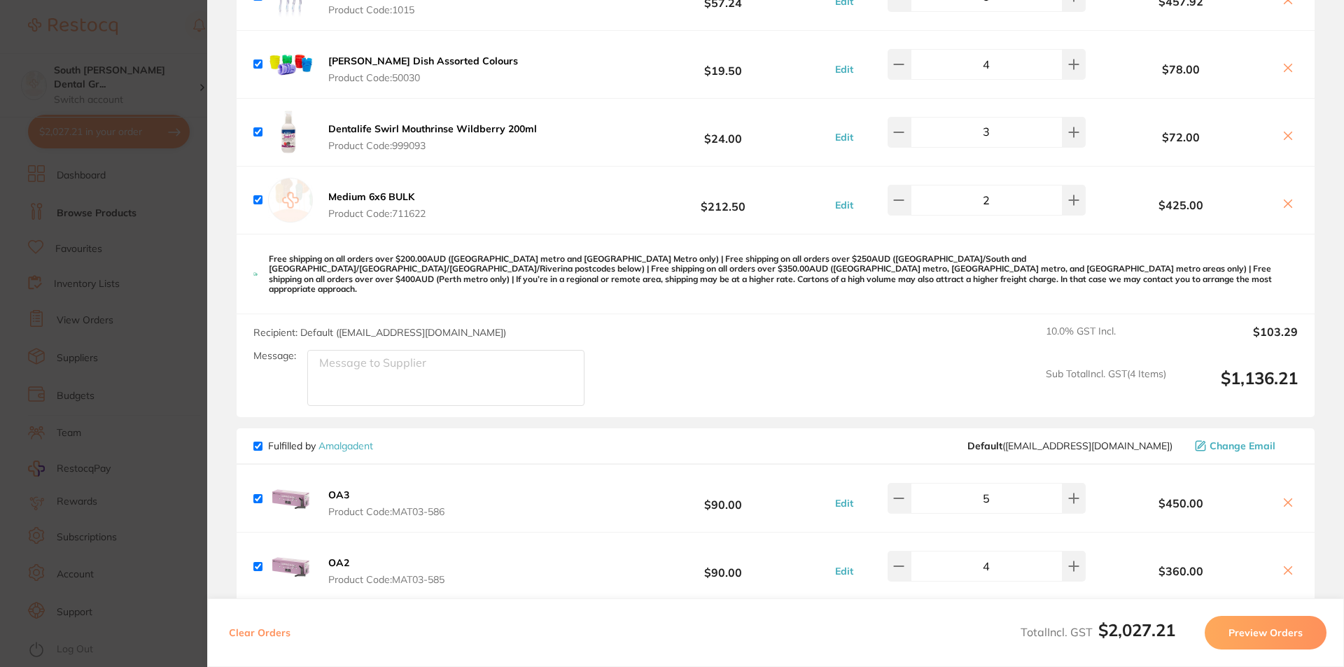
scroll to position [210, 0]
click at [1291, 635] on button "Preview Orders" at bounding box center [1266, 633] width 122 height 34
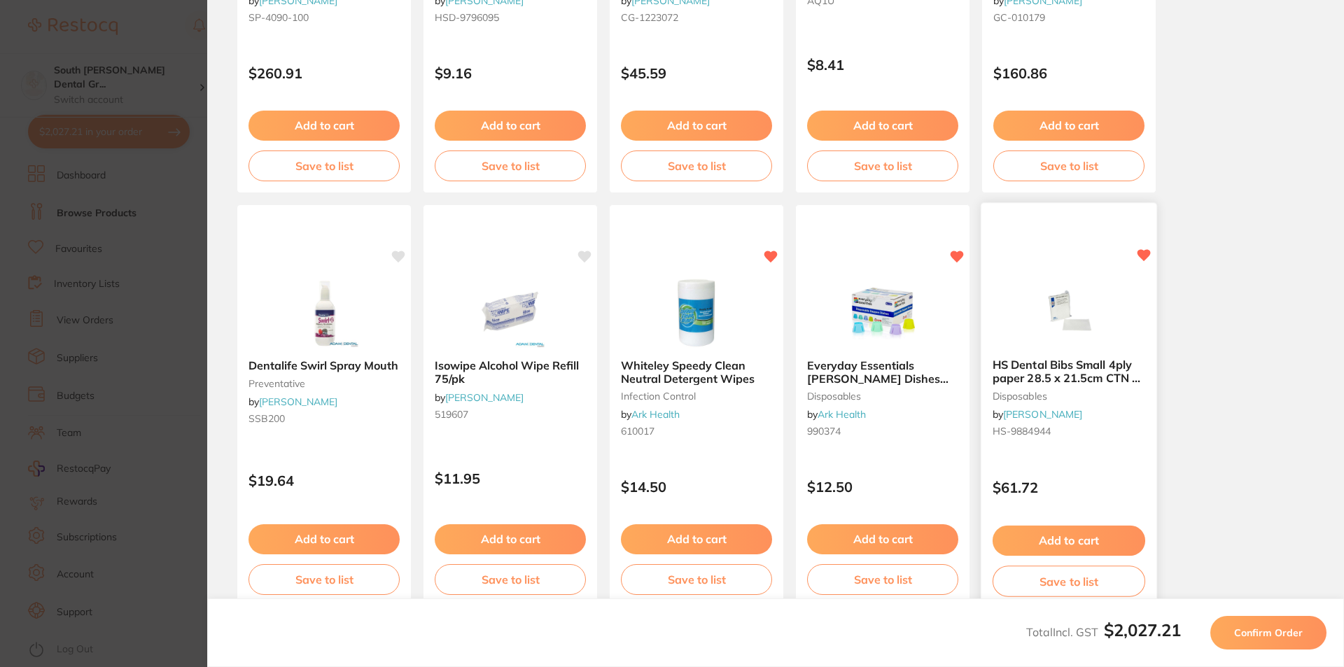
scroll to position [367, 0]
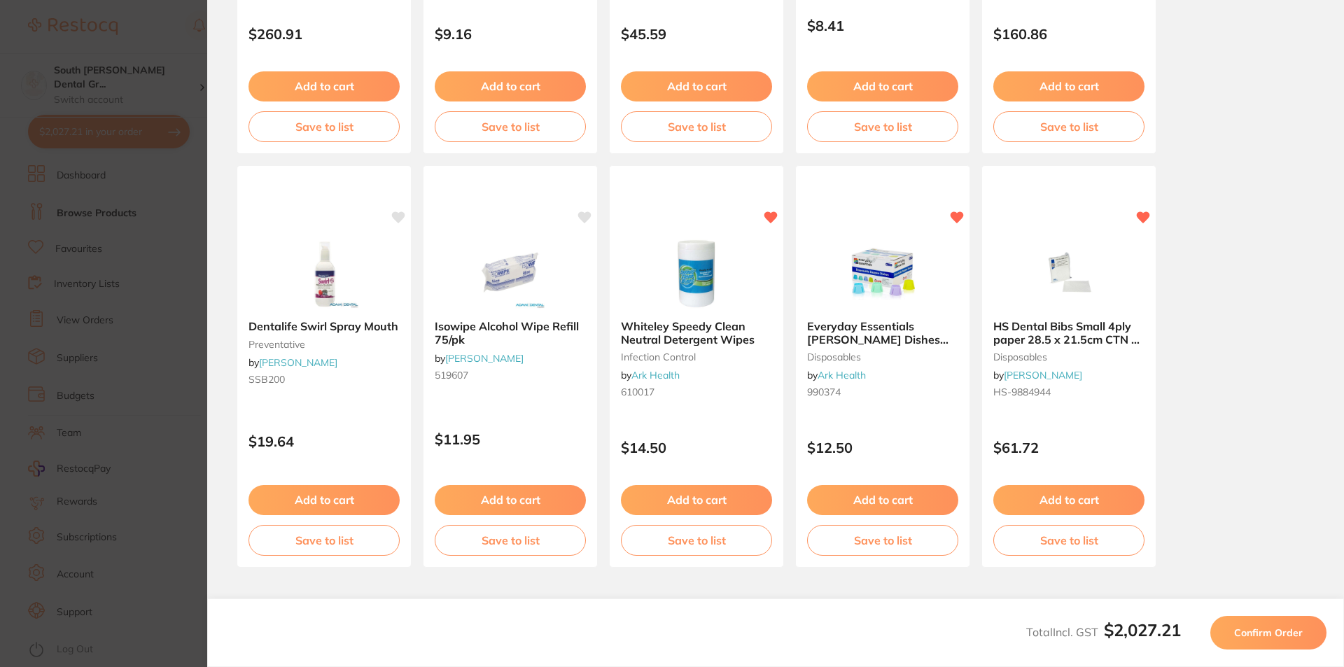
click at [1284, 635] on span "Confirm Order" at bounding box center [1268, 632] width 69 height 13
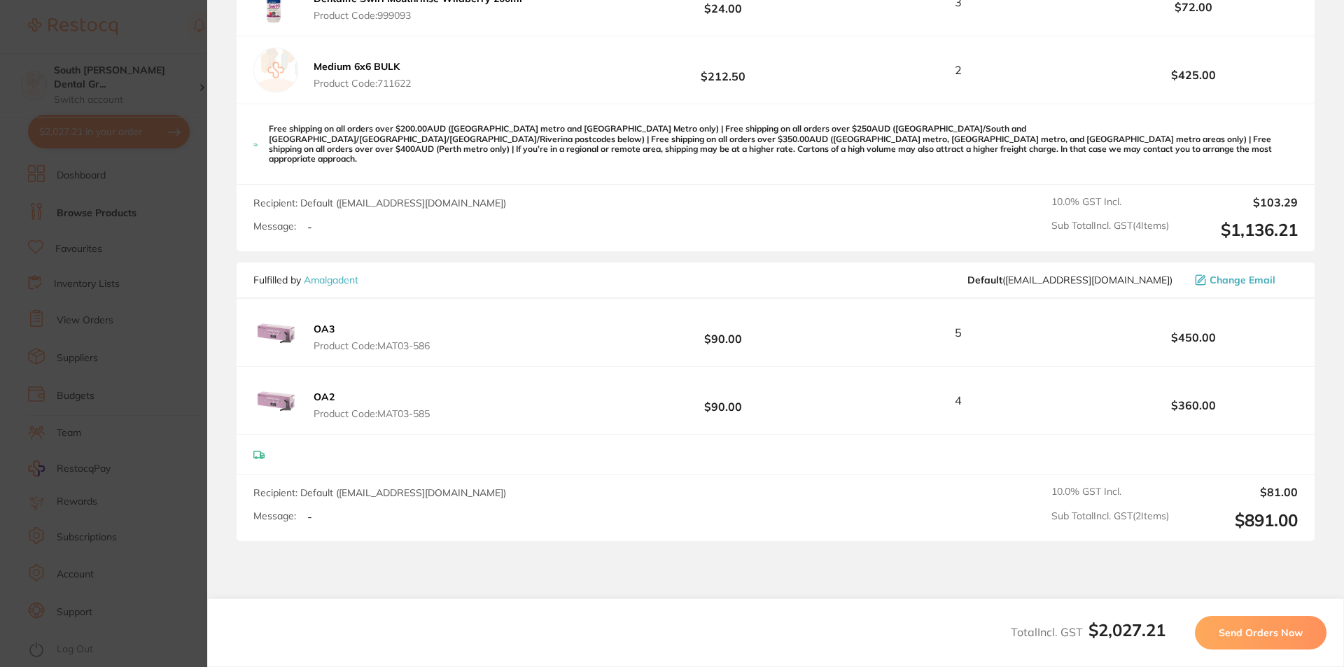
scroll to position [490, 0]
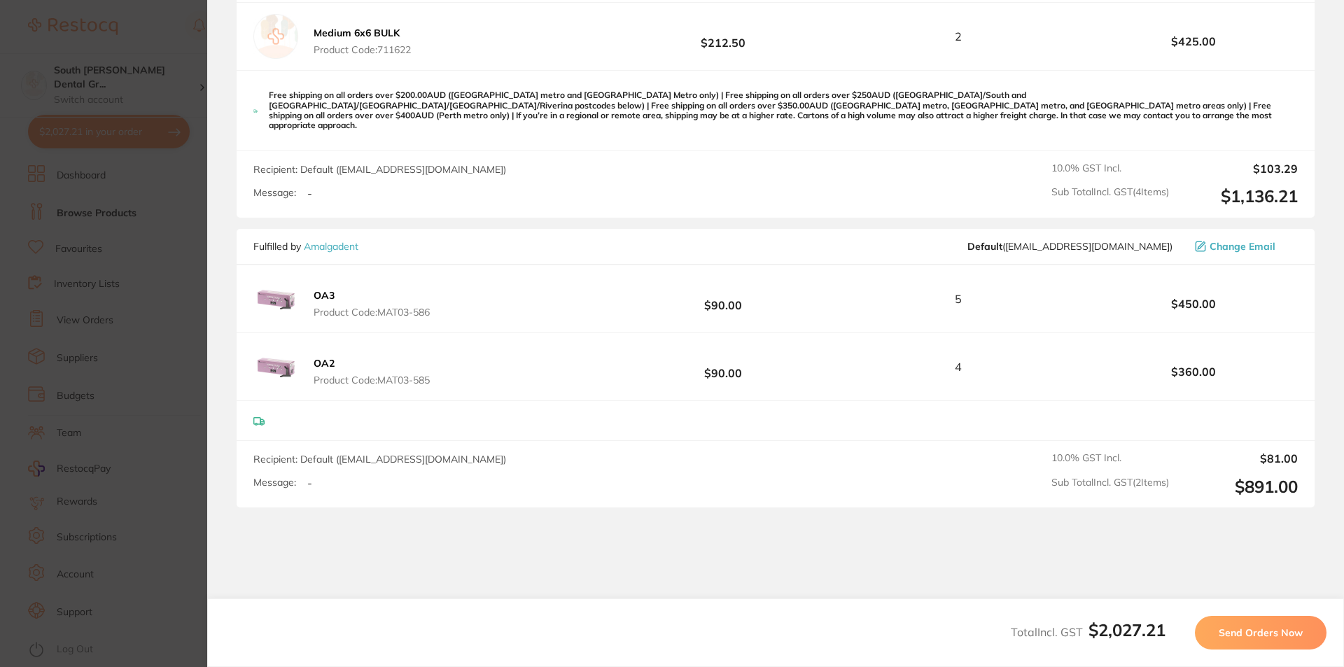
click at [1282, 632] on span "Send Orders Now" at bounding box center [1261, 632] width 84 height 13
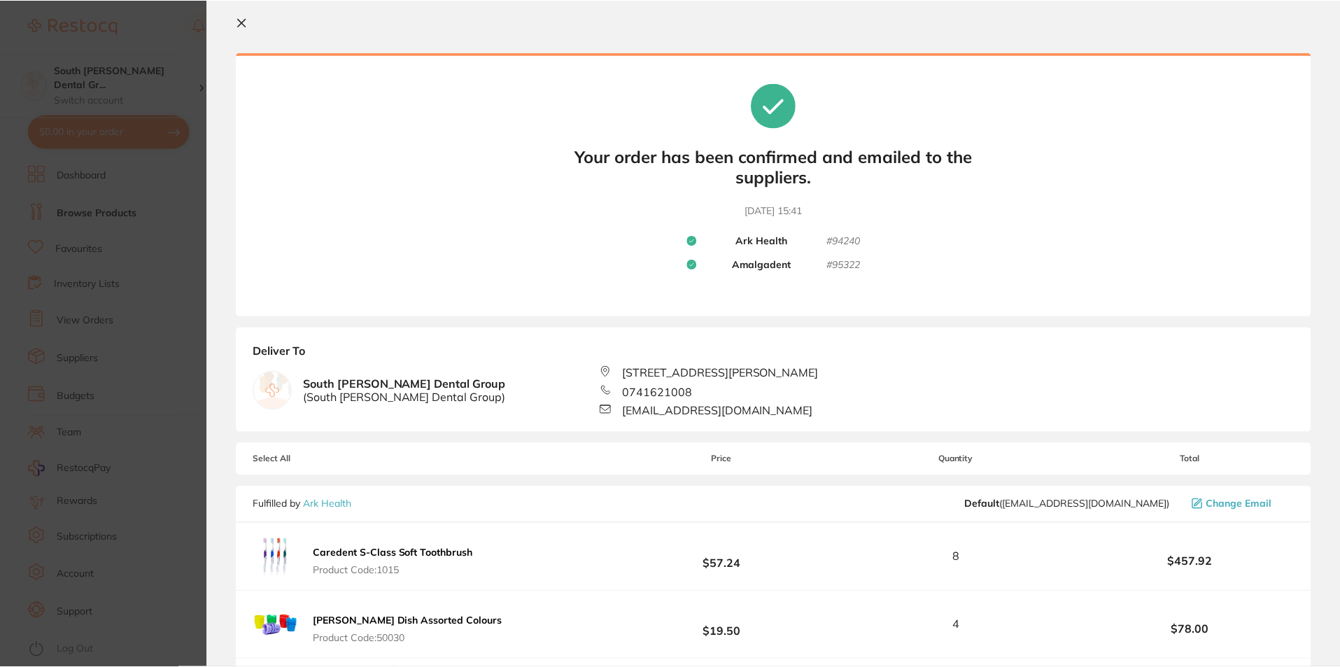
scroll to position [0, 0]
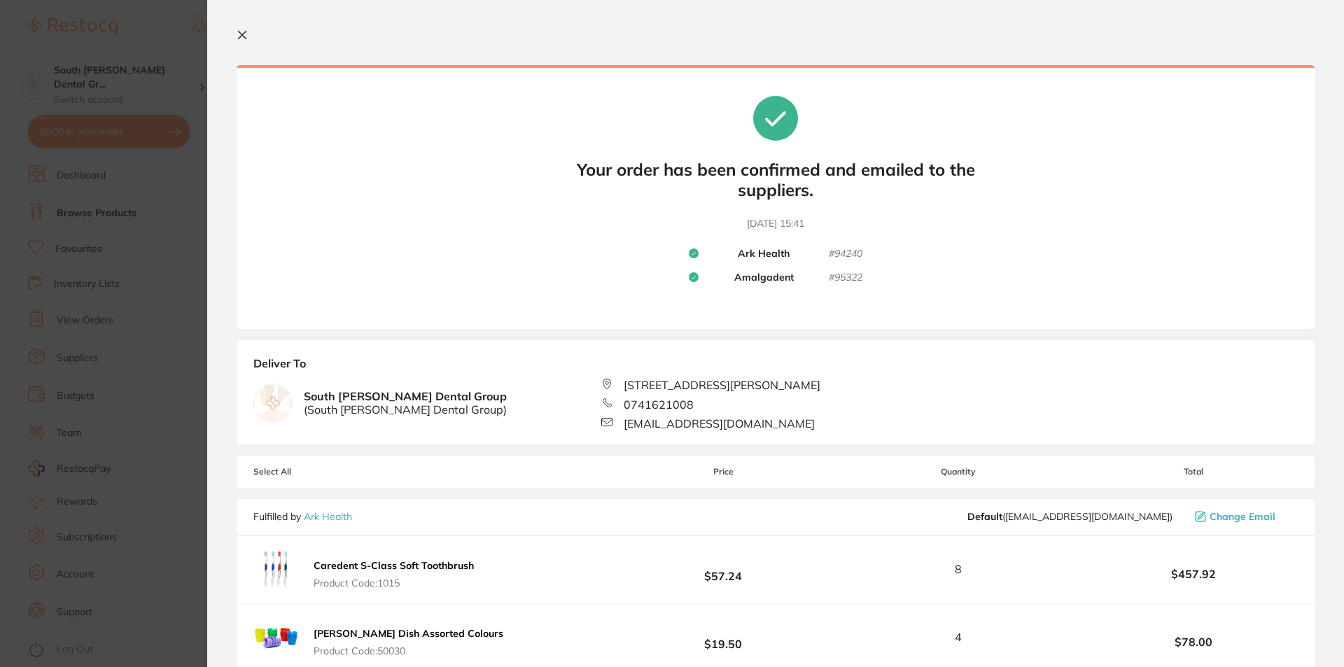
click at [241, 32] on icon at bounding box center [242, 34] width 11 height 11
